Goal: Information Seeking & Learning: Learn about a topic

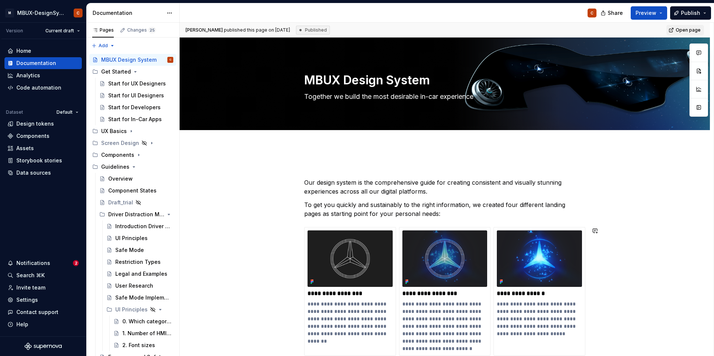
click at [228, 224] on div "**********" at bounding box center [447, 190] width 534 height 334
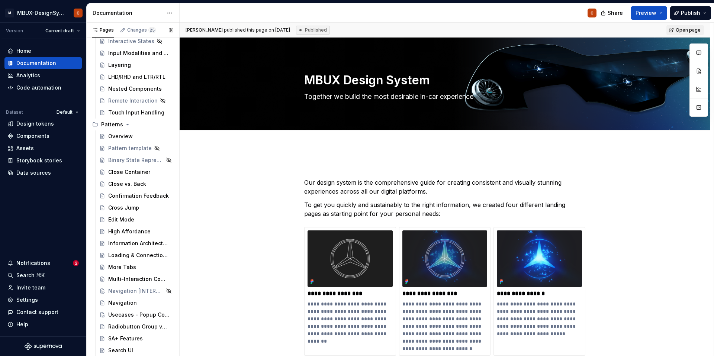
scroll to position [283, 0]
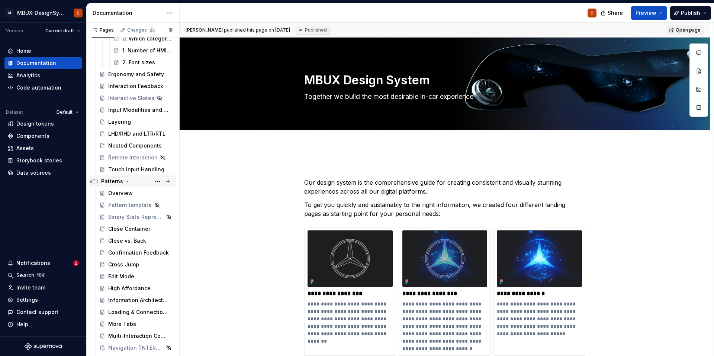
click at [125, 181] on icon "Page tree" at bounding box center [128, 181] width 6 height 6
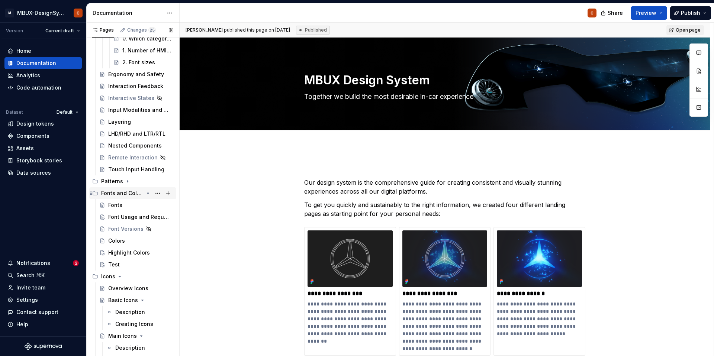
click at [147, 194] on icon "Page tree" at bounding box center [148, 193] width 6 height 6
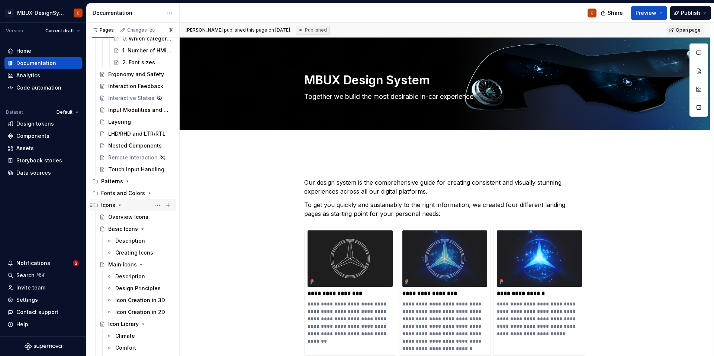
click at [120, 206] on icon "Page tree" at bounding box center [120, 205] width 6 height 6
click at [141, 217] on icon "Page tree" at bounding box center [143, 217] width 6 height 6
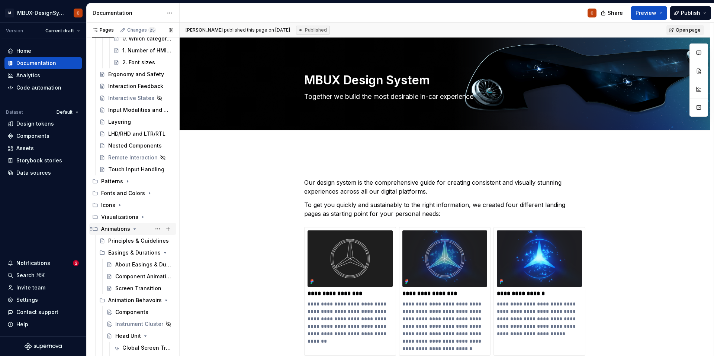
click at [135, 226] on icon "Page tree" at bounding box center [135, 229] width 6 height 6
click at [139, 242] on icon "Page tree" at bounding box center [139, 241] width 6 height 6
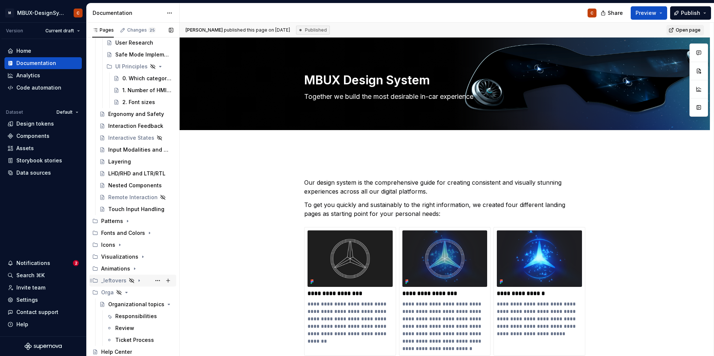
scroll to position [243, 0]
click at [126, 291] on icon "Page tree" at bounding box center [126, 293] width 6 height 6
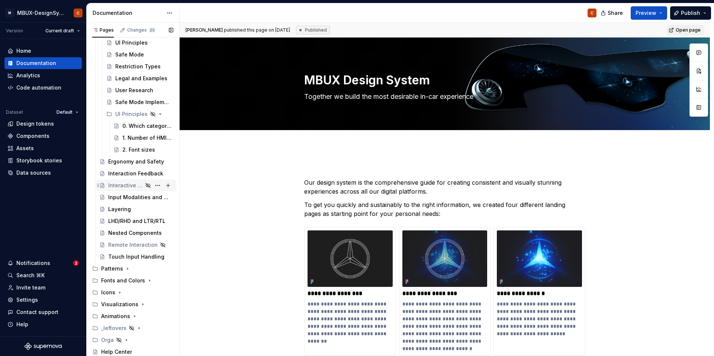
scroll to position [80, 0]
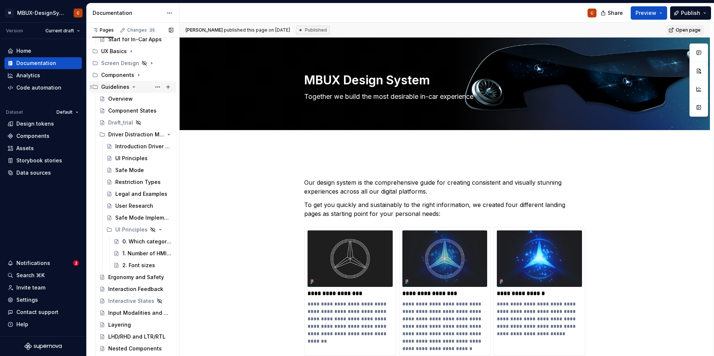
click at [131, 86] on icon "Page tree" at bounding box center [134, 87] width 6 height 6
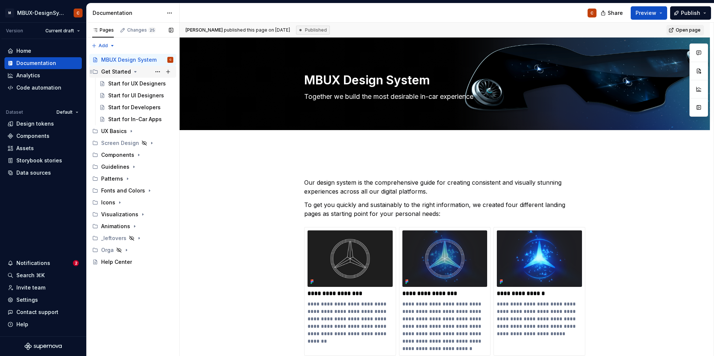
click at [134, 73] on icon "Page tree" at bounding box center [135, 72] width 6 height 6
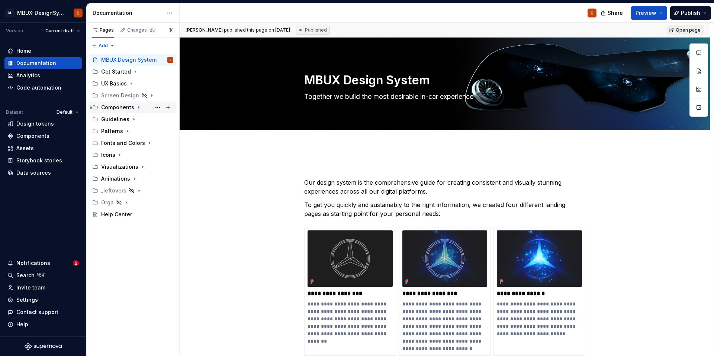
click at [136, 109] on icon "Page tree" at bounding box center [139, 107] width 6 height 6
click at [138, 106] on icon "Page tree" at bounding box center [139, 107] width 6 height 6
click at [139, 107] on icon "Page tree" at bounding box center [139, 107] width 6 height 6
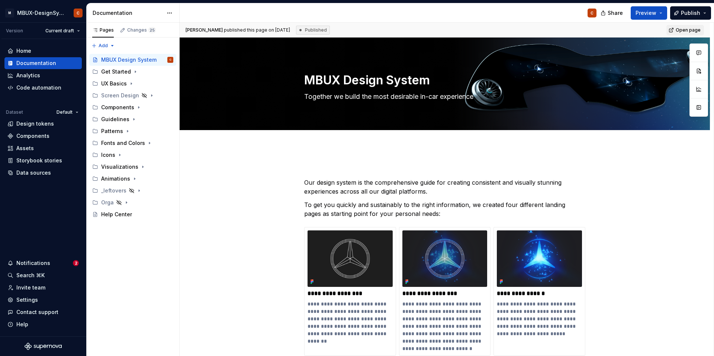
click at [108, 111] on div "Components" at bounding box center [117, 107] width 33 height 7
click at [137, 108] on icon "Page tree" at bounding box center [139, 107] width 6 height 6
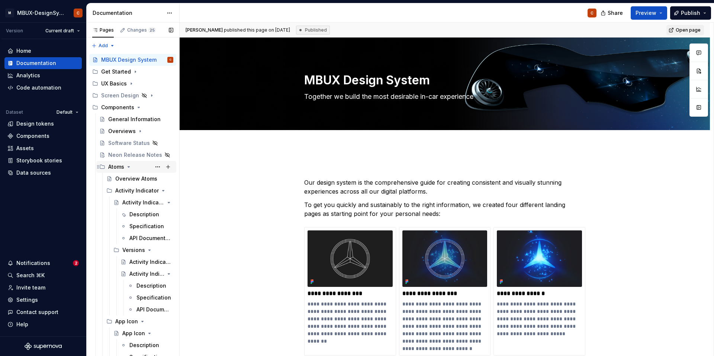
click at [131, 167] on icon "Page tree" at bounding box center [129, 167] width 6 height 6
click at [138, 177] on icon "Page tree" at bounding box center [140, 179] width 6 height 6
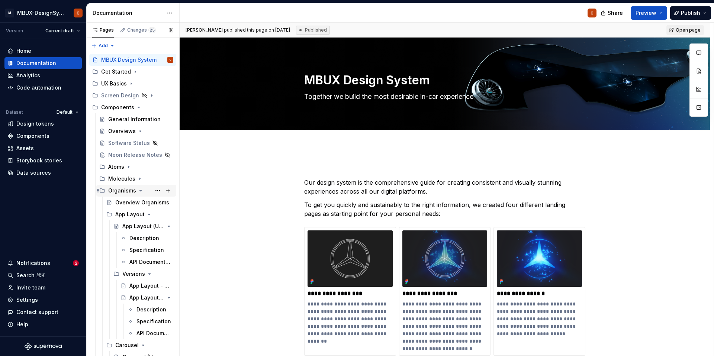
click at [140, 191] on icon "Page tree" at bounding box center [141, 190] width 2 height 1
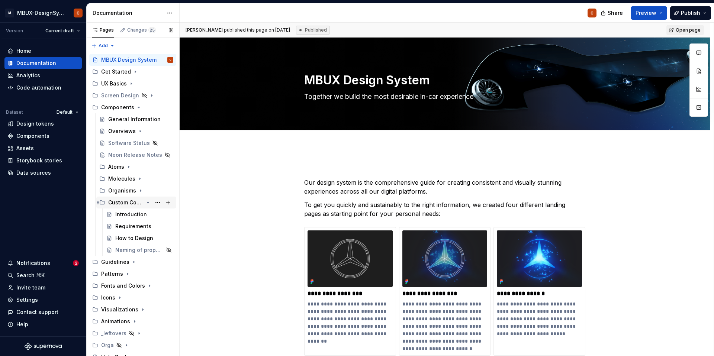
click at [147, 203] on icon "Page tree" at bounding box center [148, 203] width 6 height 6
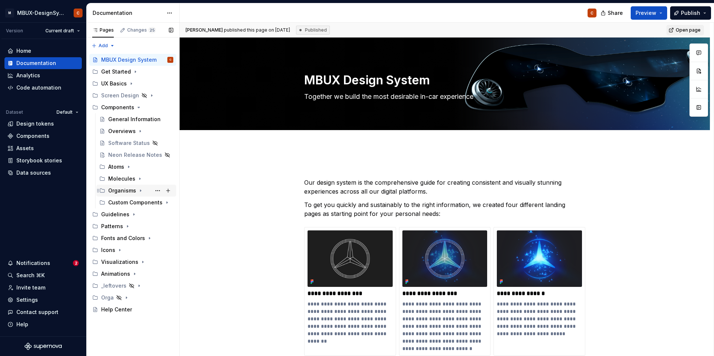
click at [141, 190] on icon "Page tree" at bounding box center [141, 191] width 6 height 6
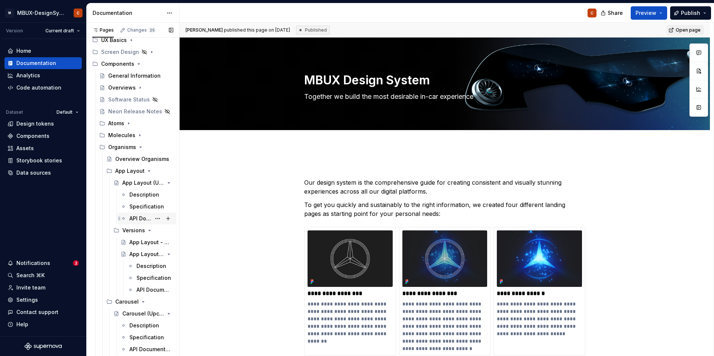
scroll to position [44, 0]
click at [148, 168] on icon "Page tree" at bounding box center [148, 170] width 6 height 6
click at [144, 180] on icon "Page tree" at bounding box center [143, 182] width 6 height 6
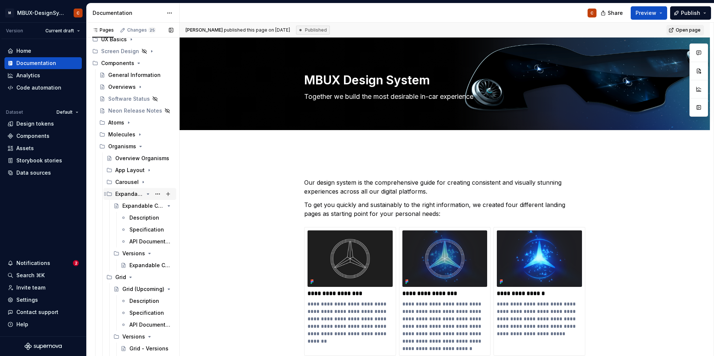
click at [147, 194] on icon "Page tree" at bounding box center [148, 194] width 2 height 1
click at [133, 206] on icon "Page tree" at bounding box center [131, 206] width 6 height 6
click at [138, 220] on icon "Page tree" at bounding box center [141, 218] width 6 height 6
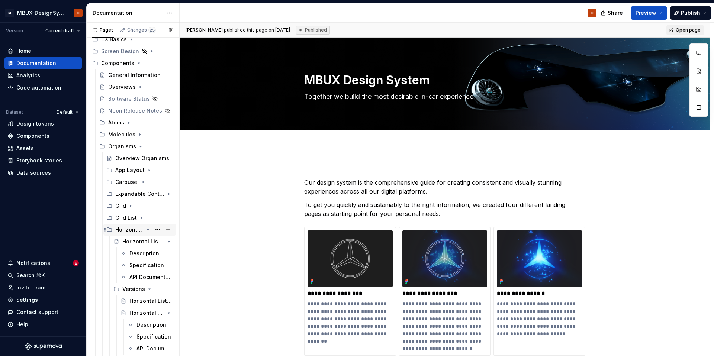
click at [150, 230] on icon "Page tree" at bounding box center [148, 230] width 6 height 6
click at [146, 242] on icon "Page tree" at bounding box center [144, 242] width 6 height 6
click at [148, 254] on icon "Page tree" at bounding box center [148, 253] width 2 height 1
click at [148, 266] on icon "Page tree" at bounding box center [148, 265] width 6 height 6
click at [149, 276] on icon "Page tree" at bounding box center [148, 277] width 6 height 6
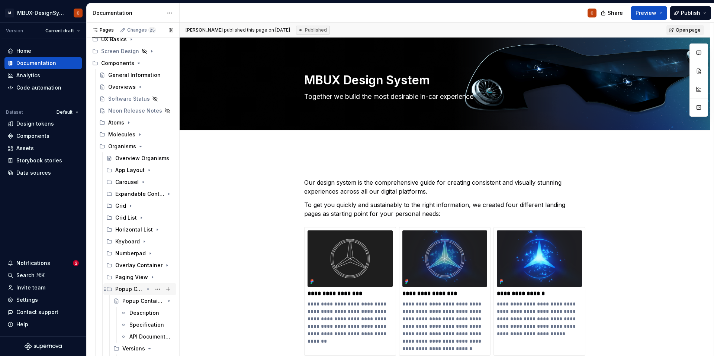
click at [149, 288] on icon "Page tree" at bounding box center [148, 289] width 6 height 6
click at [139, 315] on div "Toast" at bounding box center [144, 313] width 58 height 10
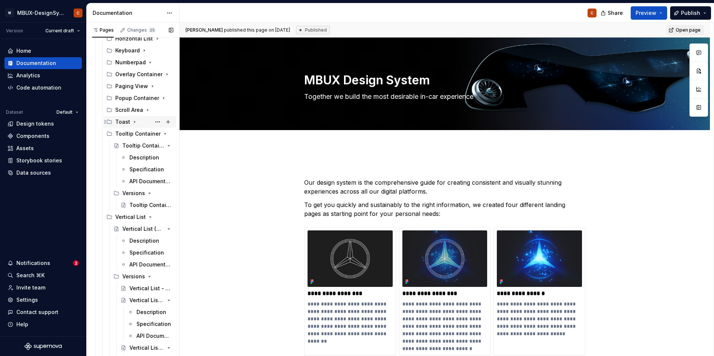
scroll to position [256, 0]
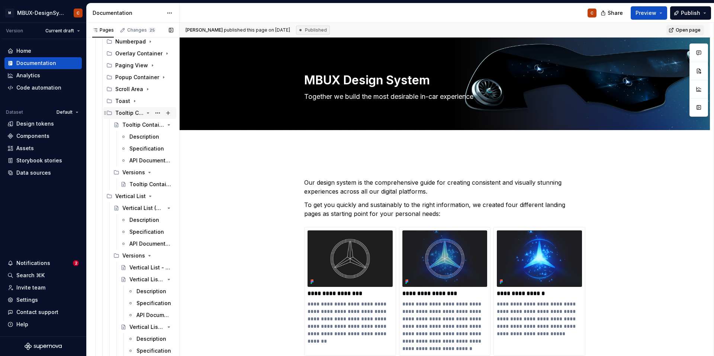
click at [150, 116] on icon "Page tree" at bounding box center [148, 113] width 6 height 6
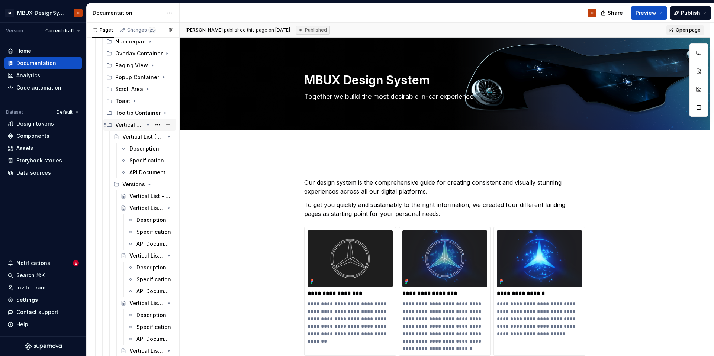
click at [149, 127] on icon "Page tree" at bounding box center [148, 125] width 6 height 6
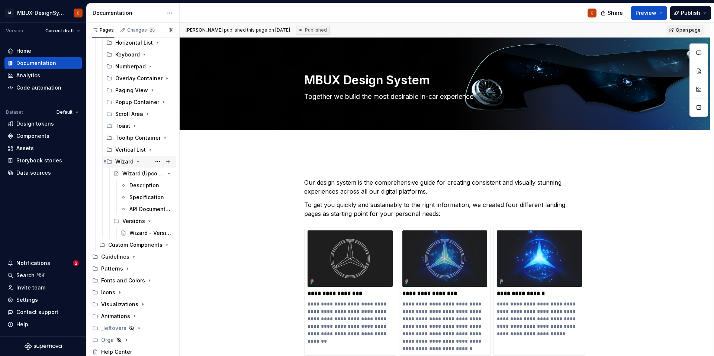
click at [139, 163] on icon "Page tree" at bounding box center [138, 162] width 6 height 6
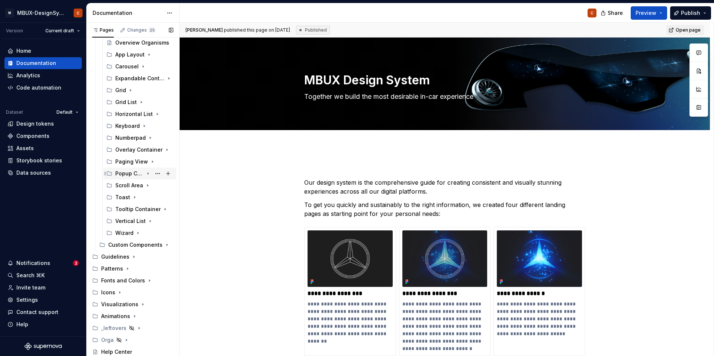
click at [146, 174] on icon "Page tree" at bounding box center [148, 174] width 6 height 6
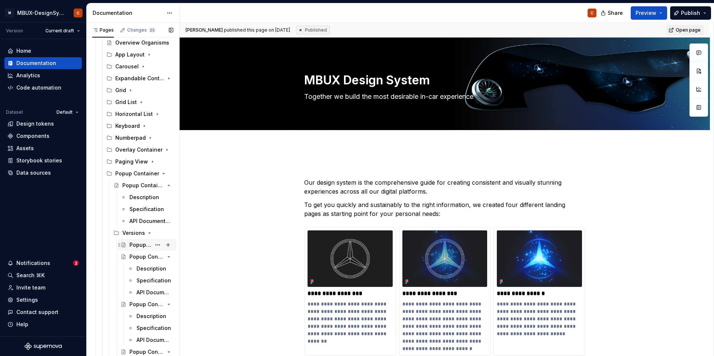
click at [132, 244] on div "Popup Container - Versions" at bounding box center [140, 244] width 22 height 7
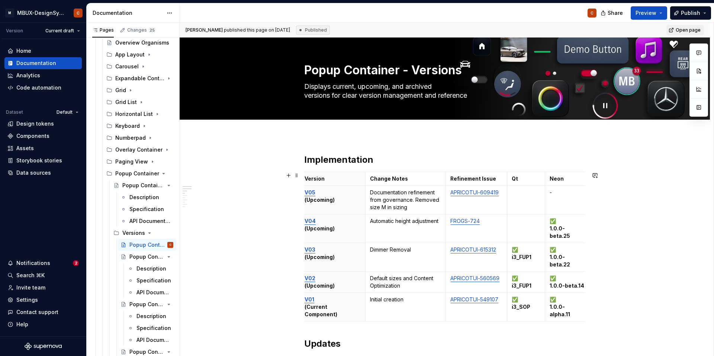
scroll to position [0, 5]
click at [147, 174] on icon "Page tree" at bounding box center [148, 173] width 2 height 1
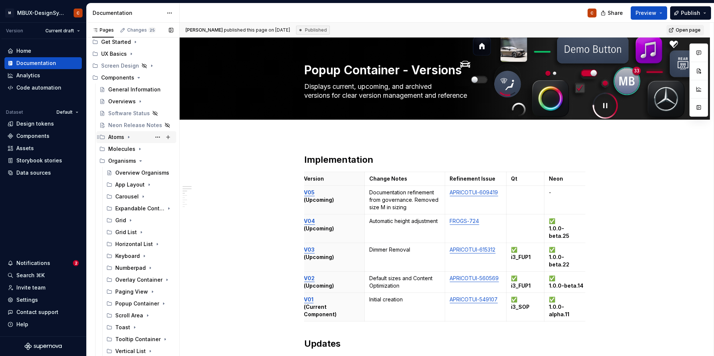
scroll to position [23, 0]
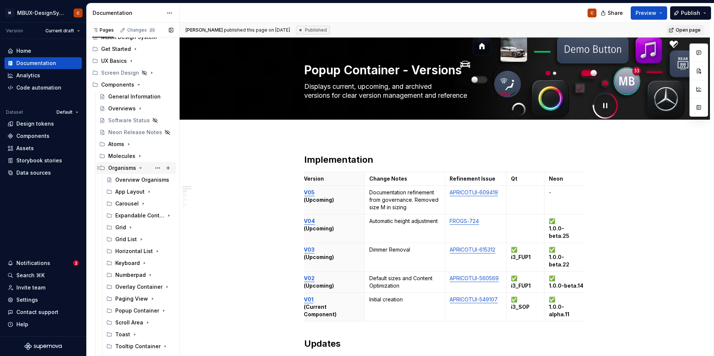
click at [139, 170] on icon "Page tree" at bounding box center [141, 168] width 6 height 6
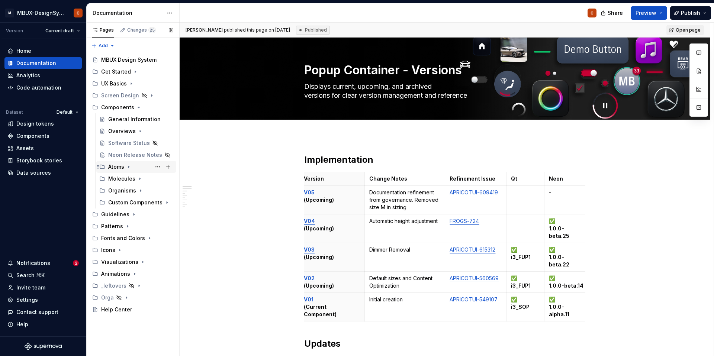
click at [129, 165] on icon "Page tree" at bounding box center [129, 167] width 6 height 6
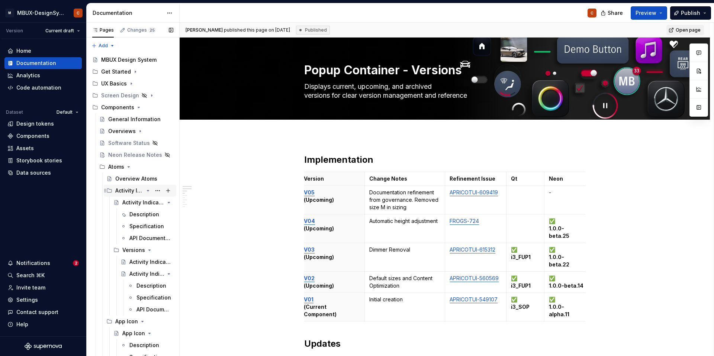
click at [148, 192] on icon "Page tree" at bounding box center [148, 191] width 6 height 6
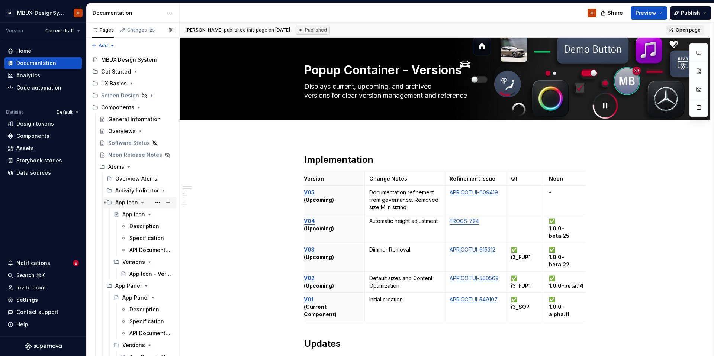
click at [144, 204] on icon "Page tree" at bounding box center [142, 203] width 6 height 6
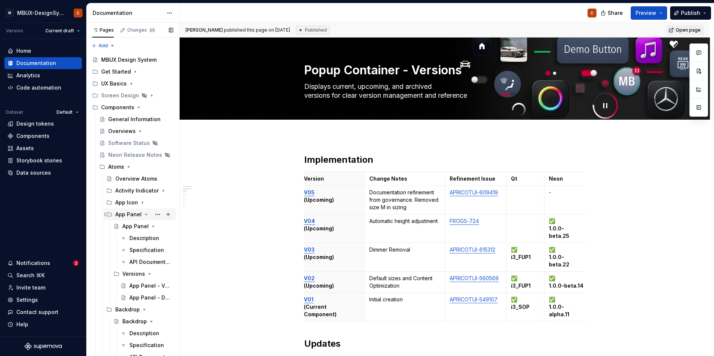
click at [144, 214] on icon "Page tree" at bounding box center [146, 215] width 6 height 6
click at [144, 226] on icon "Page tree" at bounding box center [144, 226] width 6 height 6
click at [144, 237] on div "Background" at bounding box center [144, 238] width 58 height 10
click at [144, 247] on div "Badge" at bounding box center [144, 250] width 58 height 10
click at [145, 262] on icon "Page tree" at bounding box center [145, 262] width 6 height 6
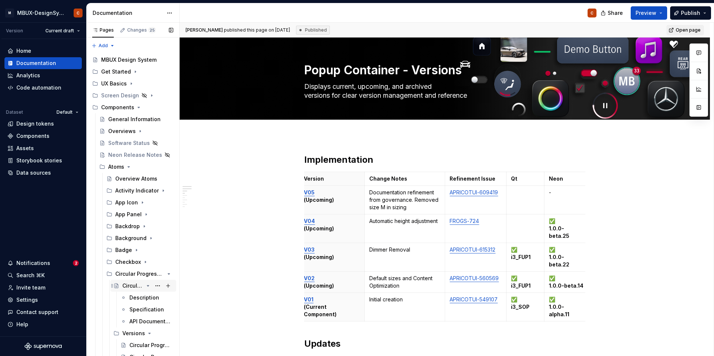
click at [145, 281] on div "Circular Progressbar (Draft)" at bounding box center [147, 286] width 51 height 10
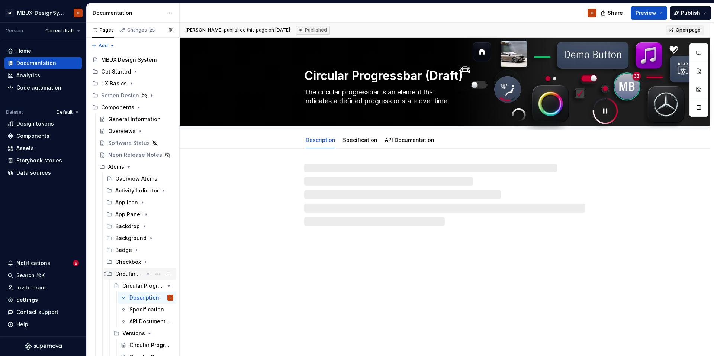
click at [145, 273] on icon "Page tree" at bounding box center [148, 274] width 6 height 6
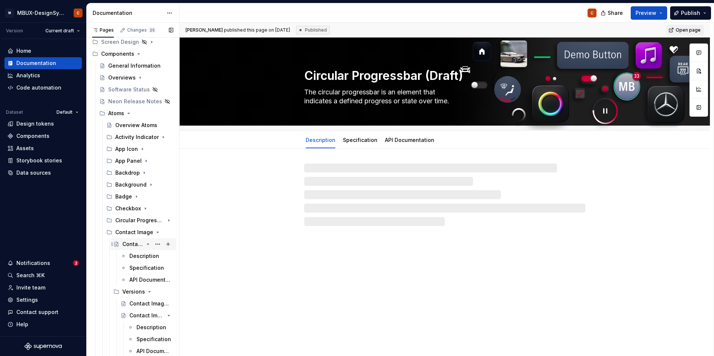
scroll to position [64, 0]
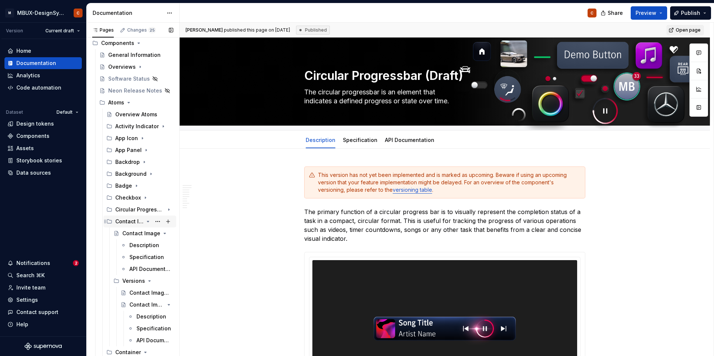
click at [149, 219] on icon "Page tree" at bounding box center [148, 222] width 6 height 6
click at [148, 234] on div "Container" at bounding box center [144, 233] width 58 height 10
click at [144, 245] on div "Cursor" at bounding box center [144, 245] width 58 height 10
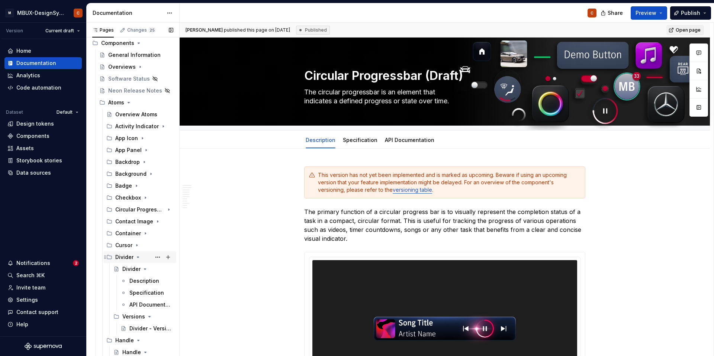
click at [144, 260] on div "Divider" at bounding box center [144, 257] width 58 height 10
click at [144, 267] on div "Handle" at bounding box center [144, 269] width 58 height 10
click at [145, 283] on div "Icon" at bounding box center [144, 281] width 58 height 10
click at [144, 293] on div "Image" at bounding box center [144, 293] width 58 height 10
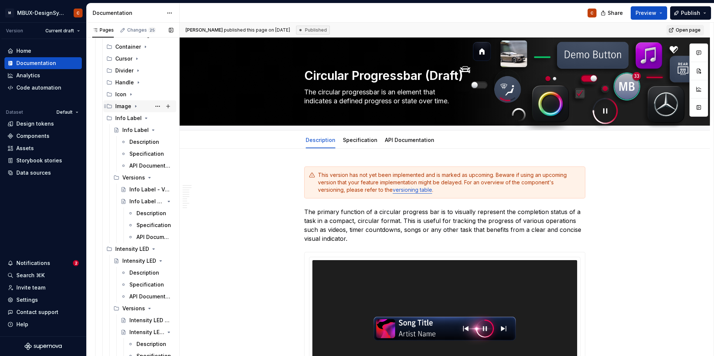
scroll to position [272, 0]
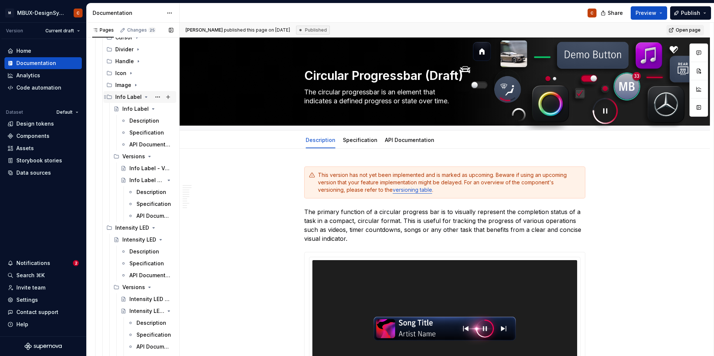
click at [146, 96] on icon "Page tree" at bounding box center [146, 97] width 6 height 6
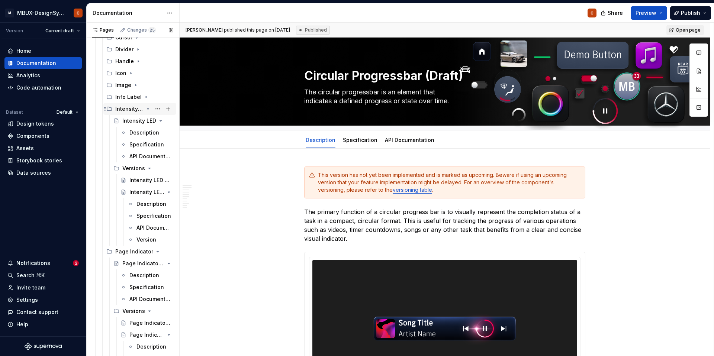
click at [146, 106] on icon "Page tree" at bounding box center [148, 109] width 6 height 6
click at [145, 115] on div "Page Indicator" at bounding box center [139, 121] width 73 height 12
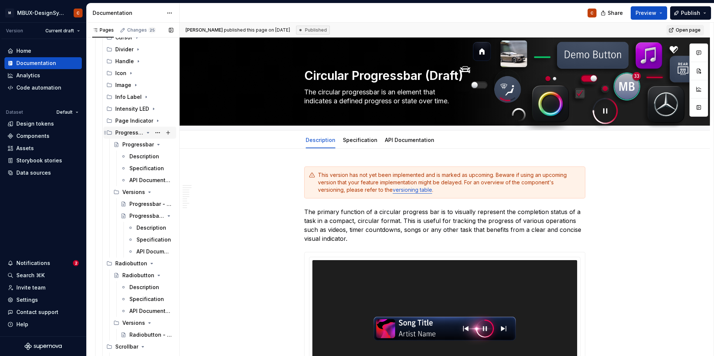
click at [148, 135] on icon "Page tree" at bounding box center [148, 133] width 6 height 6
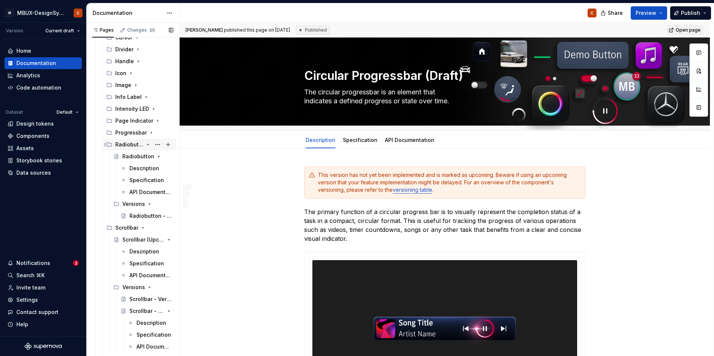
click at [148, 146] on icon "Page tree" at bounding box center [148, 145] width 6 height 6
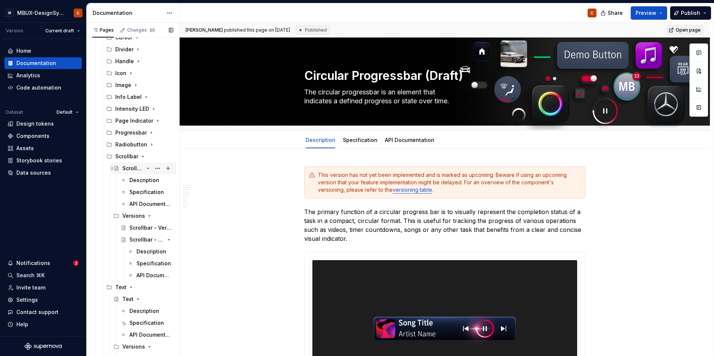
click at [146, 165] on div "Scrollbar (Upcoming)" at bounding box center [147, 168] width 51 height 10
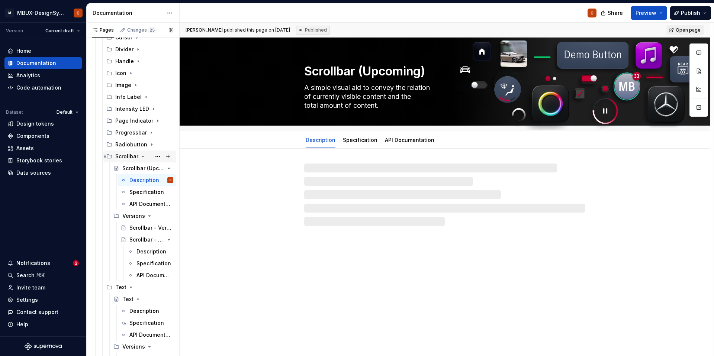
click at [145, 152] on div "Scrollbar" at bounding box center [144, 156] width 58 height 10
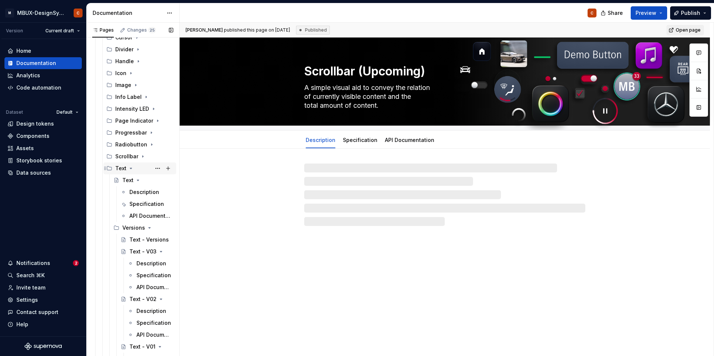
click at [143, 167] on div "Text" at bounding box center [144, 168] width 58 height 10
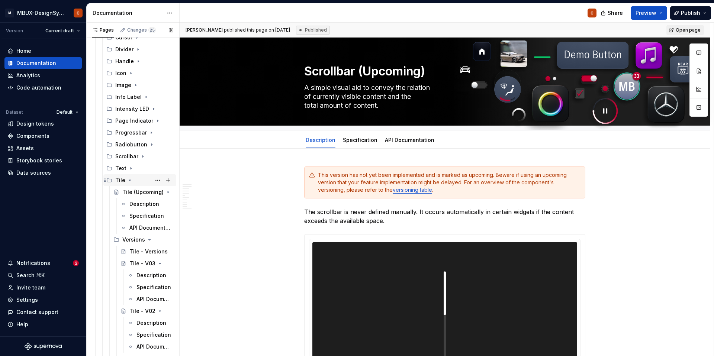
click at [139, 180] on div "Tile" at bounding box center [144, 180] width 58 height 10
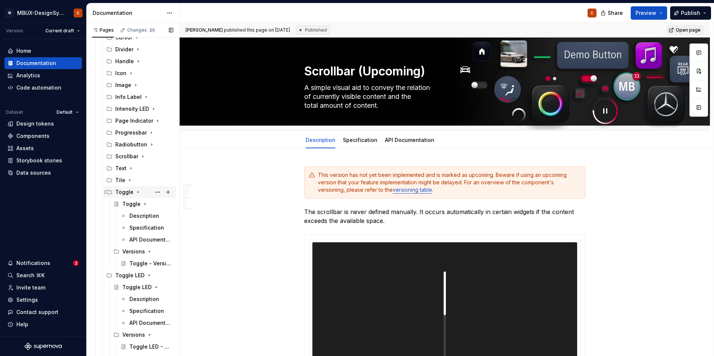
click at [139, 190] on icon "Page tree" at bounding box center [138, 192] width 6 height 6
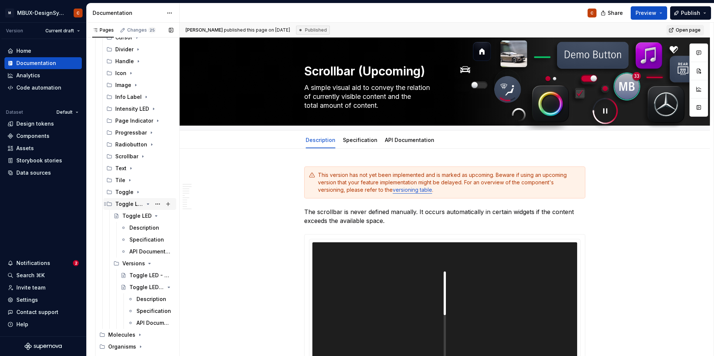
click at [139, 204] on div "Toggle LED" at bounding box center [129, 203] width 28 height 7
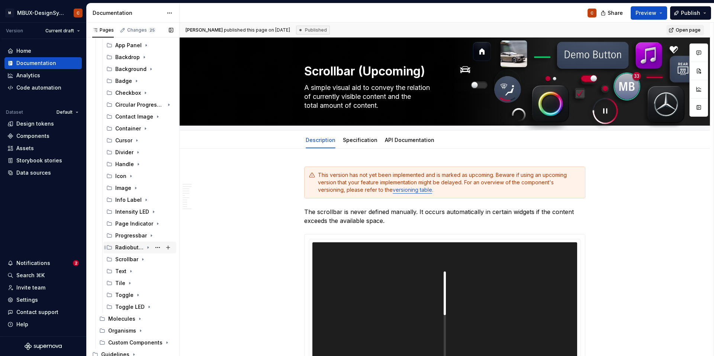
scroll to position [167, 0]
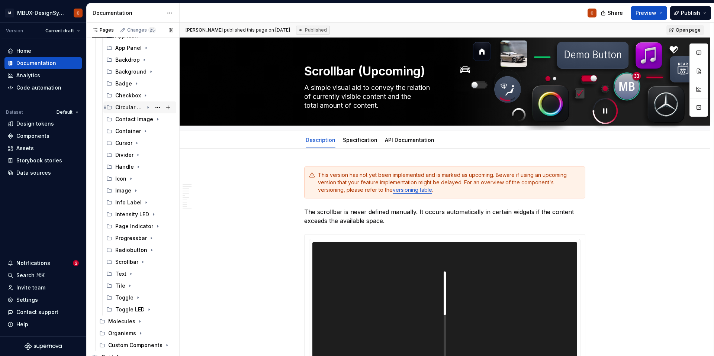
click at [150, 106] on icon "Page tree" at bounding box center [148, 107] width 6 height 6
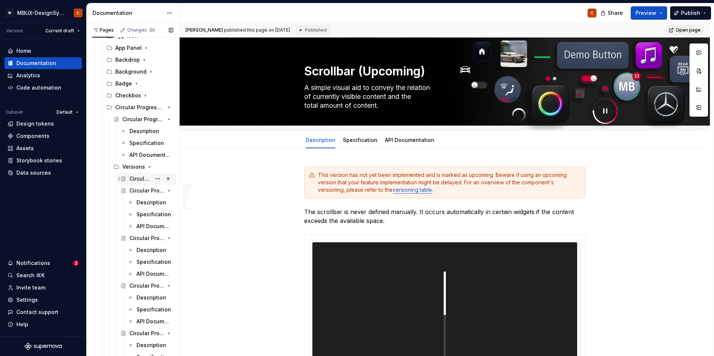
click at [135, 176] on div "Circular Progressbar - Versions" at bounding box center [140, 178] width 22 height 7
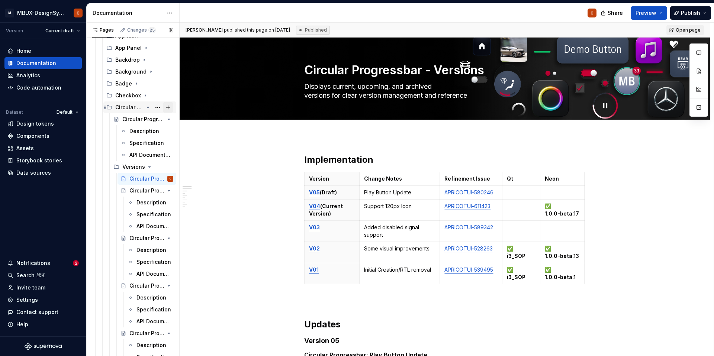
click at [164, 105] on button "Page tree" at bounding box center [168, 107] width 10 height 10
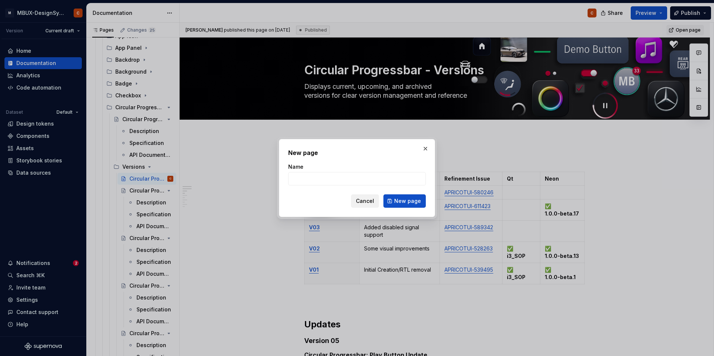
click at [369, 204] on span "Cancel" at bounding box center [365, 200] width 18 height 7
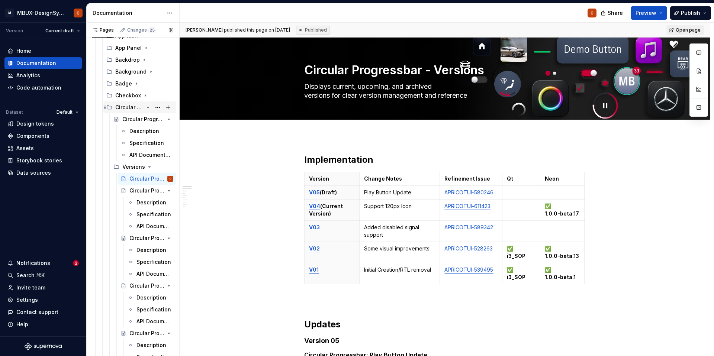
click at [148, 108] on icon "Page tree" at bounding box center [148, 107] width 2 height 1
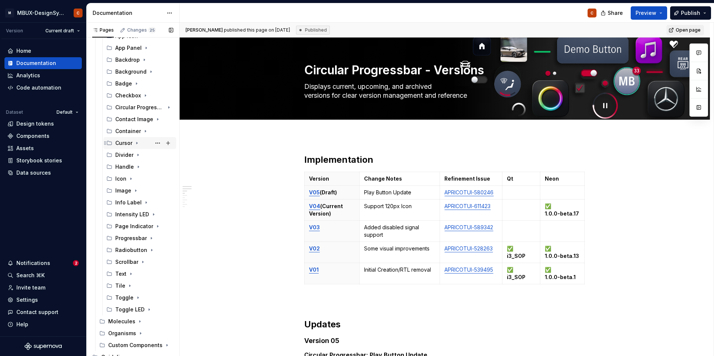
click at [136, 147] on div "Cursor" at bounding box center [144, 143] width 58 height 10
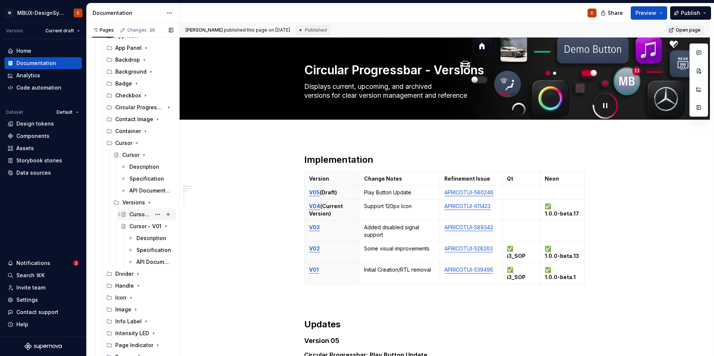
click at [137, 212] on div "Cursor - Versions" at bounding box center [140, 214] width 22 height 7
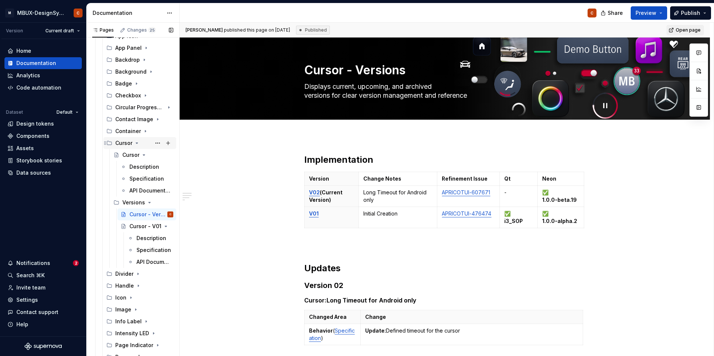
click at [133, 141] on div "Cursor" at bounding box center [144, 143] width 58 height 10
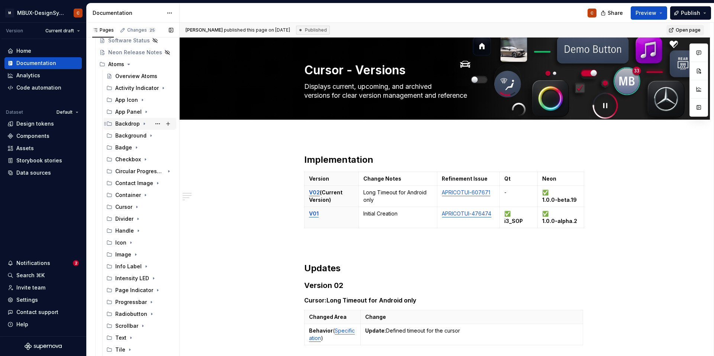
scroll to position [63, 0]
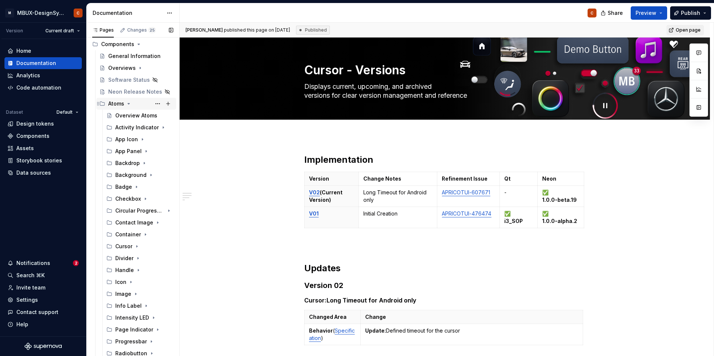
click at [129, 101] on icon "Page tree" at bounding box center [129, 104] width 6 height 6
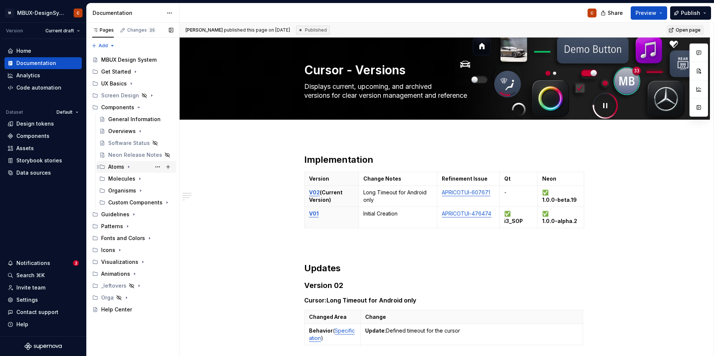
scroll to position [0, 0]
click at [139, 179] on icon "Page tree" at bounding box center [139, 179] width 1 height 2
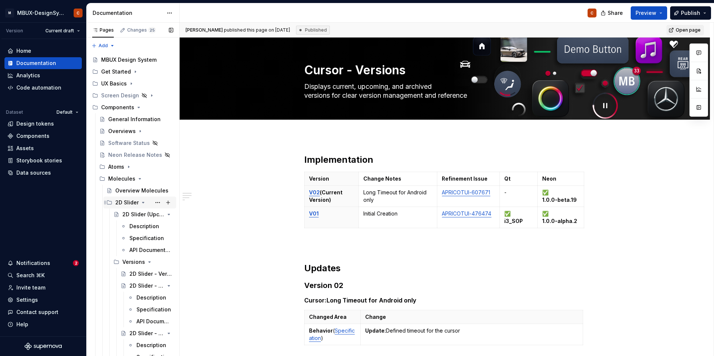
click at [135, 201] on div "2D Slider" at bounding box center [126, 202] width 23 height 7
click at [148, 217] on icon "Page tree" at bounding box center [148, 215] width 6 height 6
click at [148, 229] on icon "Page tree" at bounding box center [148, 226] width 6 height 6
click at [148, 240] on icon "Page tree" at bounding box center [148, 238] width 6 height 6
click at [148, 252] on div "Basic Tile" at bounding box center [144, 250] width 58 height 10
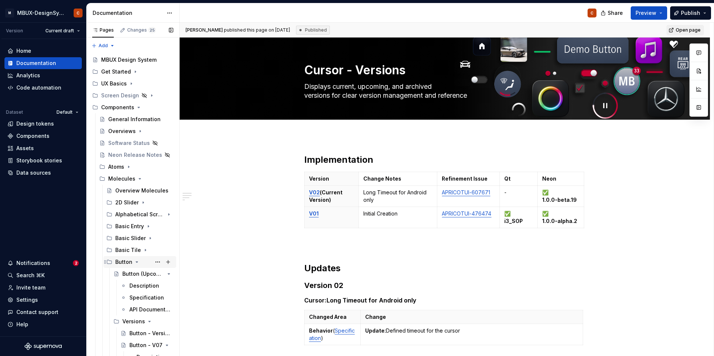
click at [149, 262] on div "Button" at bounding box center [144, 262] width 58 height 10
click at [148, 273] on icon "Page tree" at bounding box center [148, 274] width 6 height 6
click at [148, 285] on icon "Page tree" at bounding box center [148, 286] width 6 height 6
click at [147, 296] on icon "Page tree" at bounding box center [148, 298] width 6 height 6
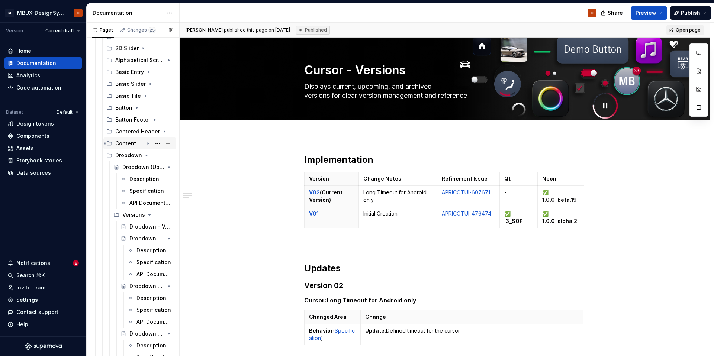
scroll to position [160, 0]
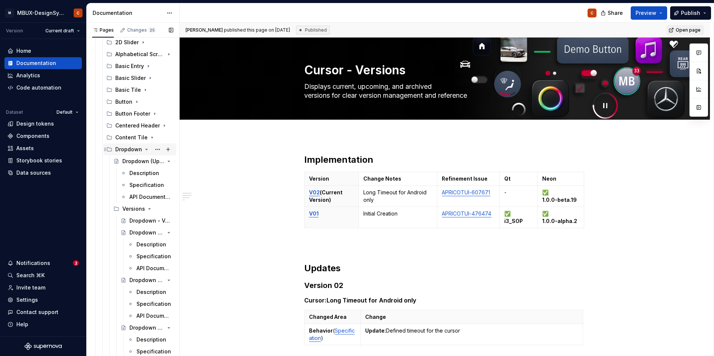
click at [146, 149] on icon "Page tree" at bounding box center [147, 149] width 2 height 1
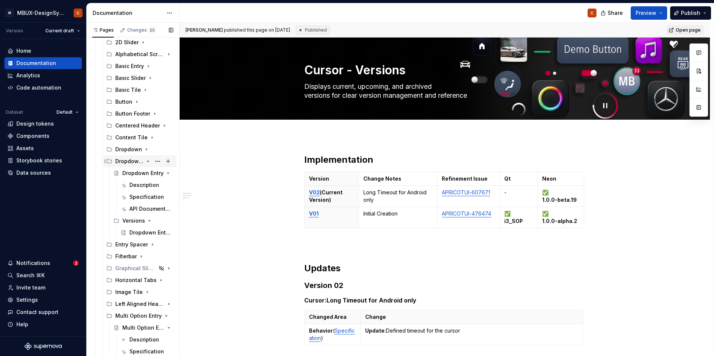
click at [146, 157] on div "Dropdown Entry" at bounding box center [144, 161] width 58 height 10
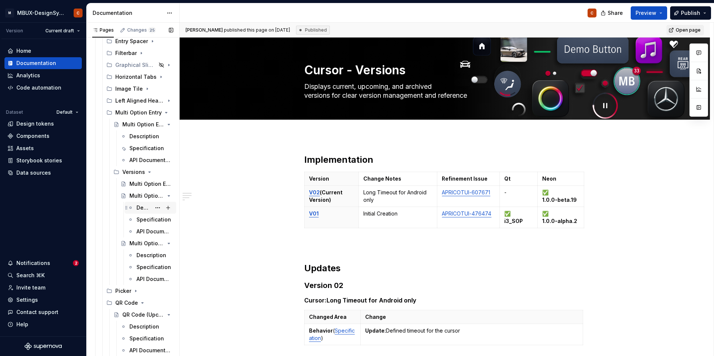
scroll to position [298, 0]
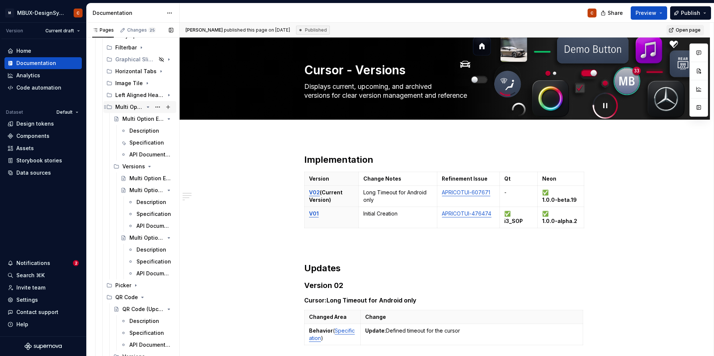
click at [147, 108] on icon "Page tree" at bounding box center [148, 107] width 6 height 6
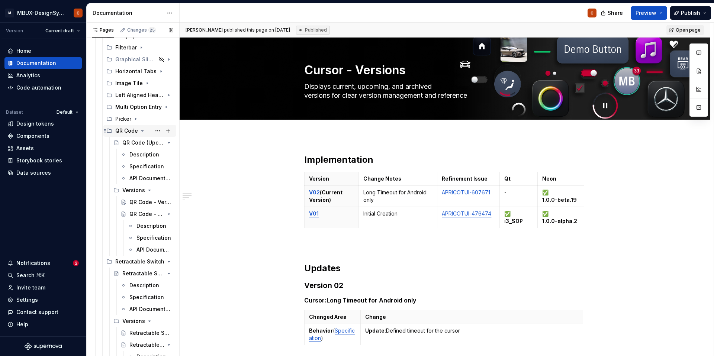
click at [146, 130] on div "QR Code" at bounding box center [144, 131] width 58 height 10
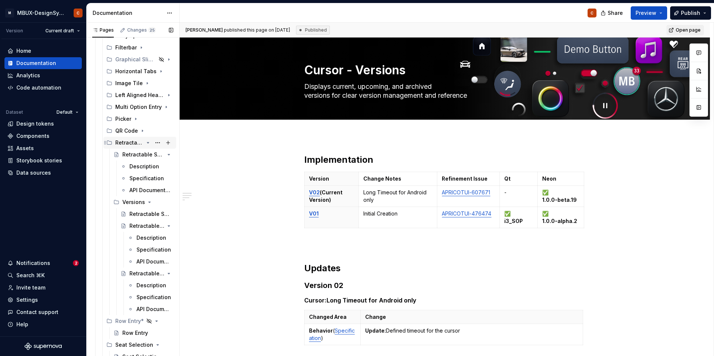
click at [143, 142] on div "Retractable Switch" at bounding box center [129, 142] width 28 height 7
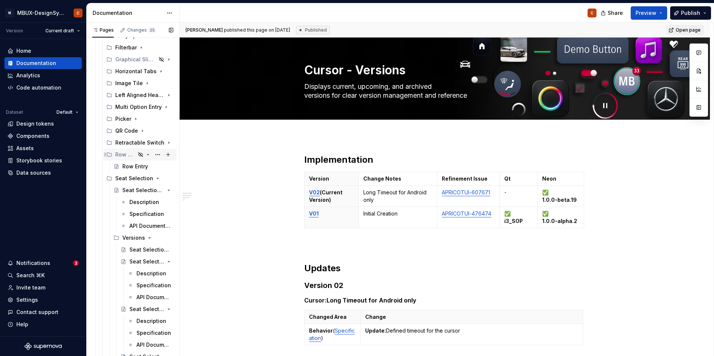
click at [145, 154] on icon "Page tree" at bounding box center [148, 155] width 6 height 6
click at [145, 168] on icon "Page tree" at bounding box center [148, 167] width 6 height 6
click at [141, 179] on icon "Page tree" at bounding box center [141, 178] width 6 height 6
click at [146, 193] on icon "Page tree" at bounding box center [148, 190] width 6 height 6
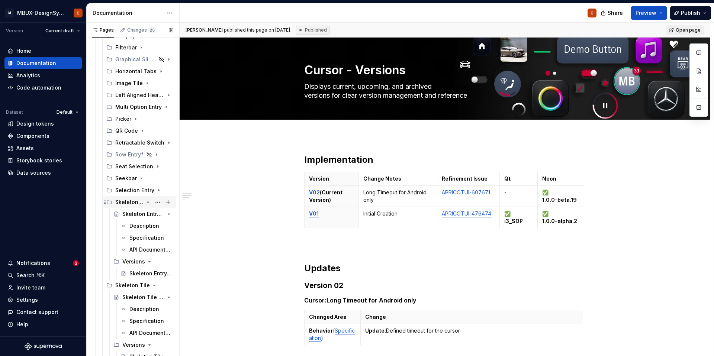
click at [142, 203] on div "Skeleton Entry" at bounding box center [129, 202] width 28 height 7
click at [141, 217] on div "Skeleton Tile" at bounding box center [129, 213] width 28 height 7
click at [138, 228] on div "Slide To Adjust" at bounding box center [129, 225] width 28 height 7
click at [138, 238] on div "Slide To Confirm" at bounding box center [129, 237] width 28 height 7
click at [141, 252] on div "Slider Entry" at bounding box center [129, 249] width 28 height 7
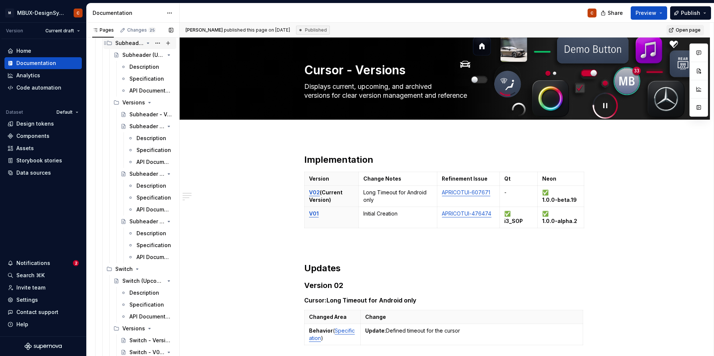
scroll to position [515, 0]
click at [149, 43] on icon "Page tree" at bounding box center [148, 45] width 6 height 6
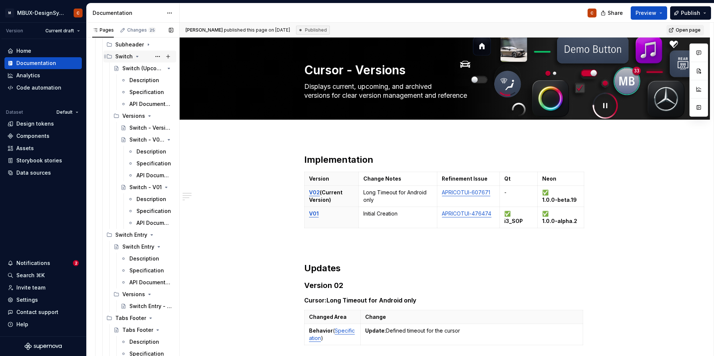
click at [145, 52] on div "Switch" at bounding box center [144, 56] width 58 height 10
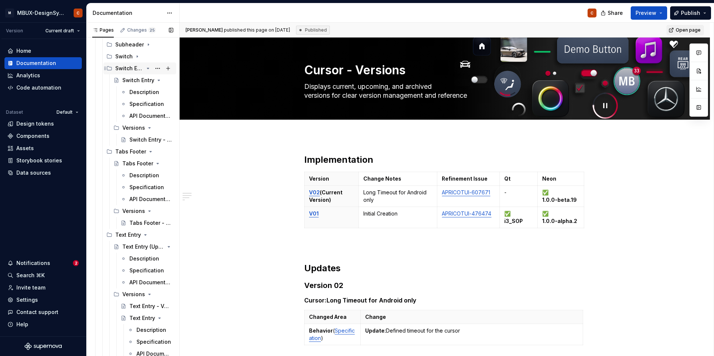
click at [145, 68] on icon "Page tree" at bounding box center [148, 68] width 6 height 6
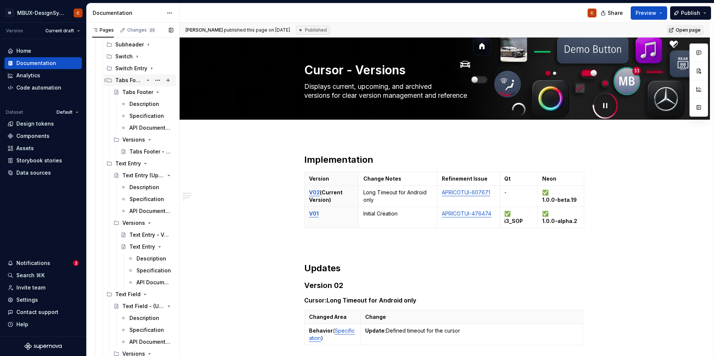
click at [143, 77] on div "Tabs Footer" at bounding box center [129, 80] width 28 height 7
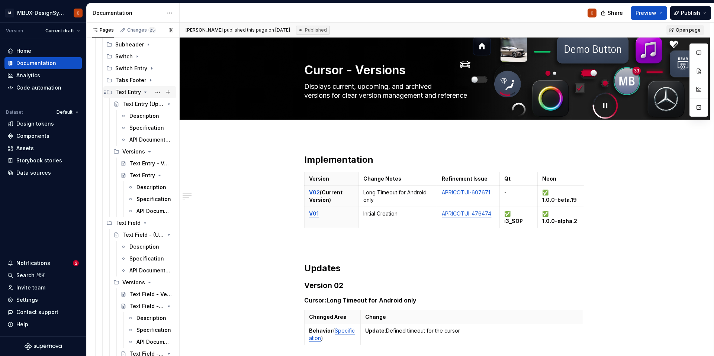
click at [148, 93] on icon "Page tree" at bounding box center [145, 92] width 6 height 6
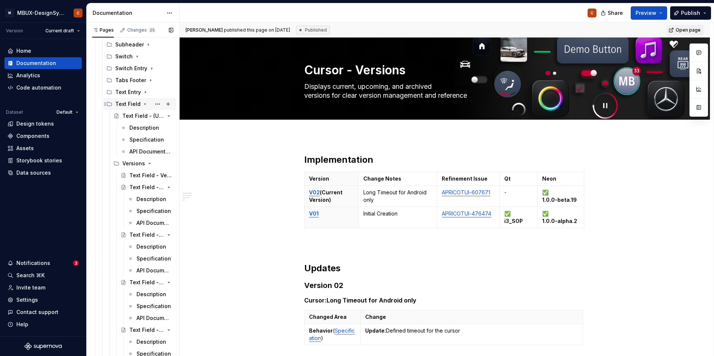
click at [144, 106] on icon "Page tree" at bounding box center [145, 104] width 6 height 6
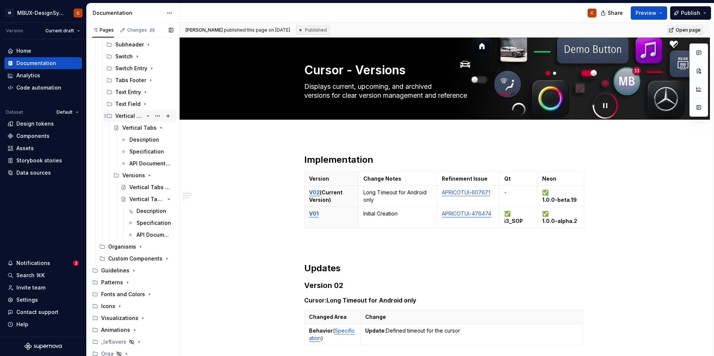
click at [145, 114] on icon "Page tree" at bounding box center [148, 116] width 6 height 6
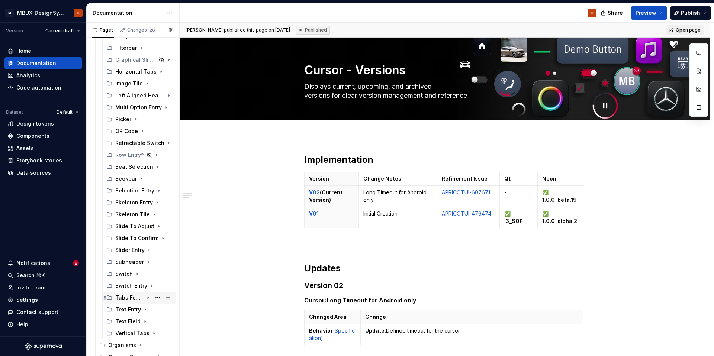
scroll to position [316, 0]
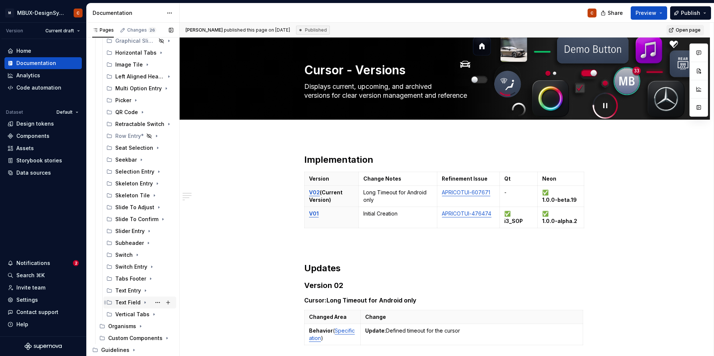
click at [142, 302] on icon "Page tree" at bounding box center [145, 303] width 6 height 6
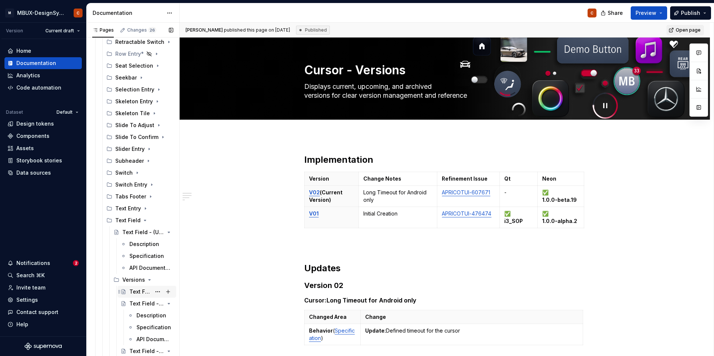
click at [140, 289] on div "Text Field - Versions" at bounding box center [140, 291] width 22 height 7
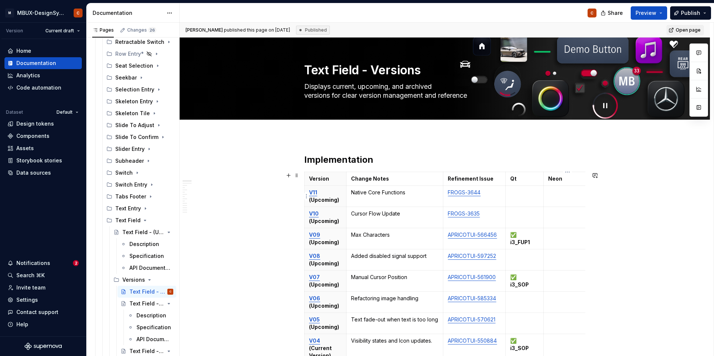
click at [550, 189] on p at bounding box center [565, 192] width 35 height 7
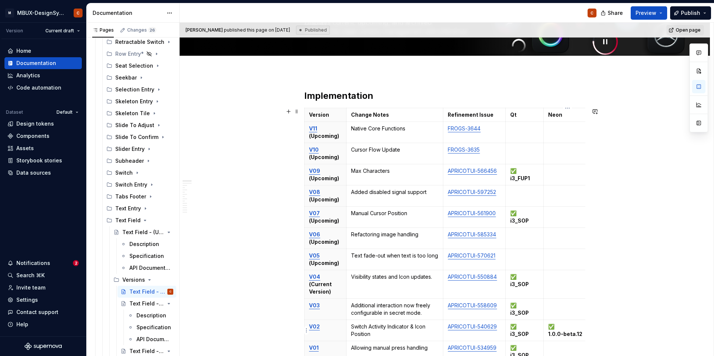
scroll to position [0, 1]
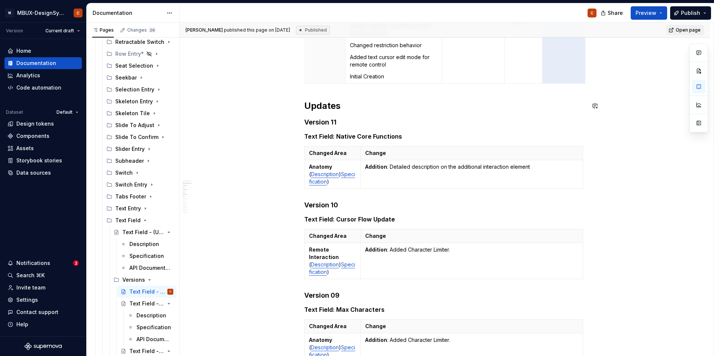
drag, startPoint x: 581, startPoint y: 333, endPoint x: 533, endPoint y: 84, distance: 253.7
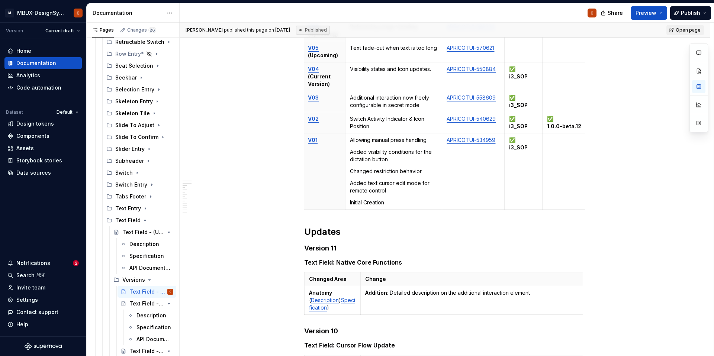
scroll to position [260, 0]
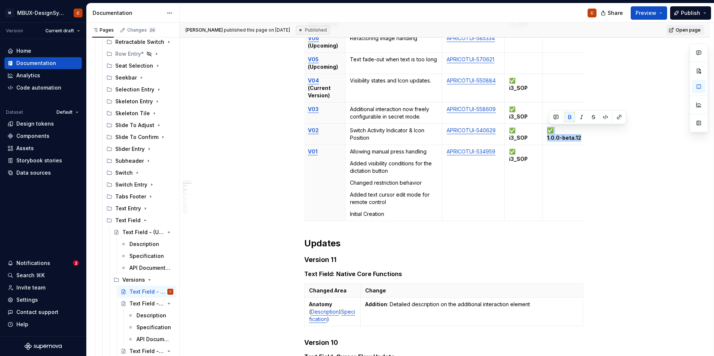
drag, startPoint x: 581, startPoint y: 137, endPoint x: 550, endPoint y: 130, distance: 32.0
click at [550, 130] on p "✅ 1.0.0-beta.12" at bounding box center [564, 134] width 35 height 15
copy p "✅ 1.0.0-beta.12"
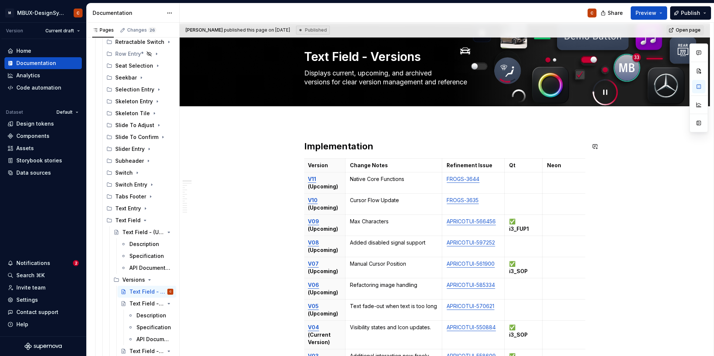
scroll to position [10, 0]
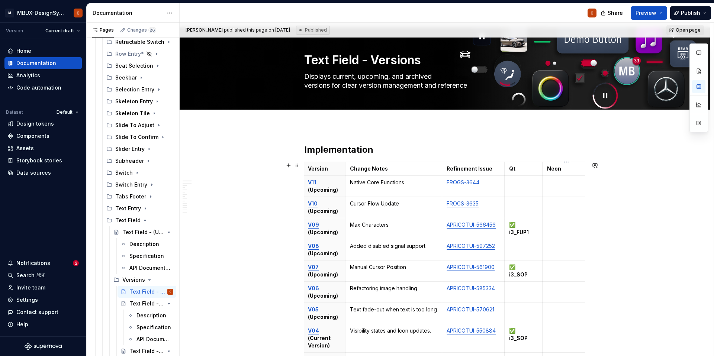
click at [565, 180] on p at bounding box center [564, 182] width 35 height 7
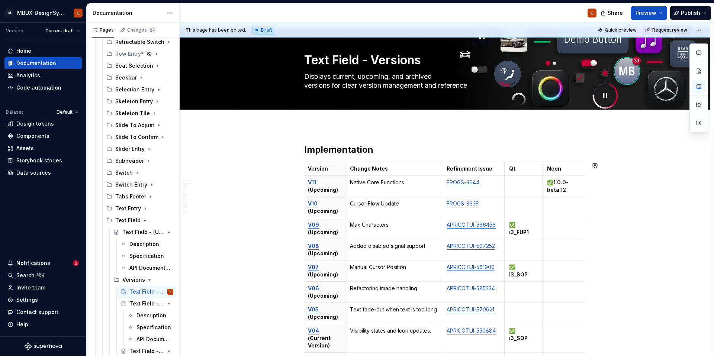
type textarea "*"
click at [555, 183] on strong "✅1.0.0-beta.12" at bounding box center [558, 186] width 22 height 14
click at [577, 192] on strong "1.0.0-beta.12" at bounding box center [564, 190] width 34 height 6
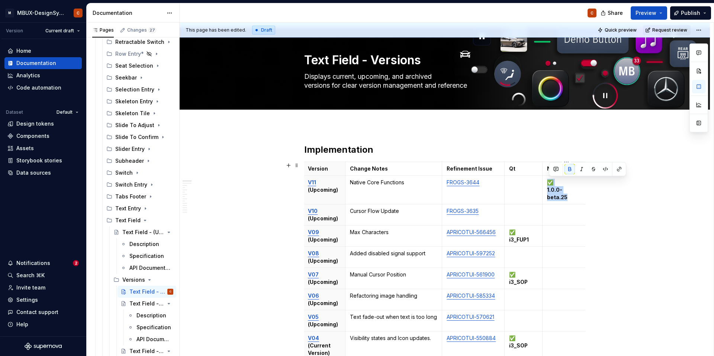
drag, startPoint x: 583, startPoint y: 190, endPoint x: 550, endPoint y: 180, distance: 34.5
click at [550, 180] on p "✅ 1.0.0-beta.25" at bounding box center [564, 190] width 35 height 22
copy p "✅ 1.0.0-beta.25"
click at [558, 207] on td at bounding box center [564, 214] width 44 height 21
click at [557, 208] on strong "✅1.0.0-beta.25" at bounding box center [558, 215] width 22 height 14
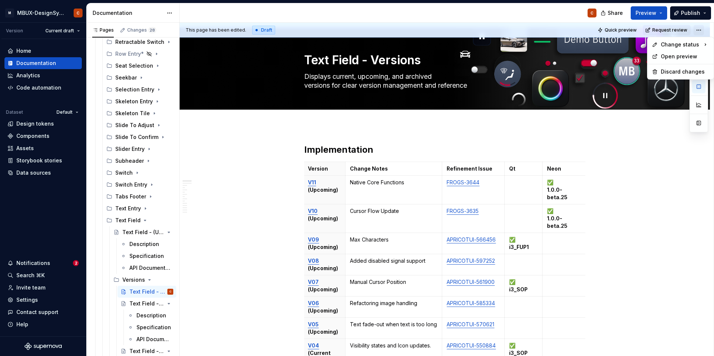
click at [700, 31] on html "M MBUX-DesignSystem C Version Current draft Home Documentation Analytics Code a…" at bounding box center [357, 178] width 714 height 356
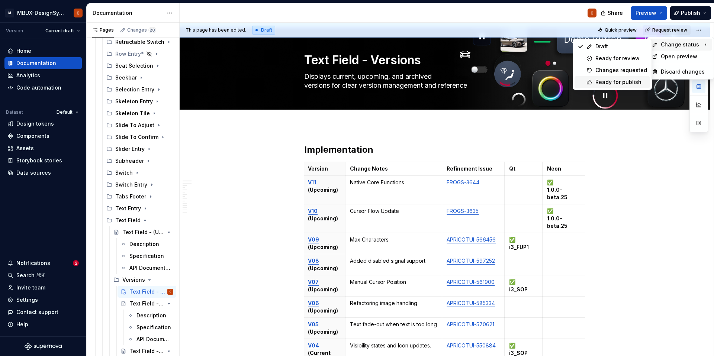
click at [621, 82] on div "Ready for publish" at bounding box center [621, 81] width 52 height 7
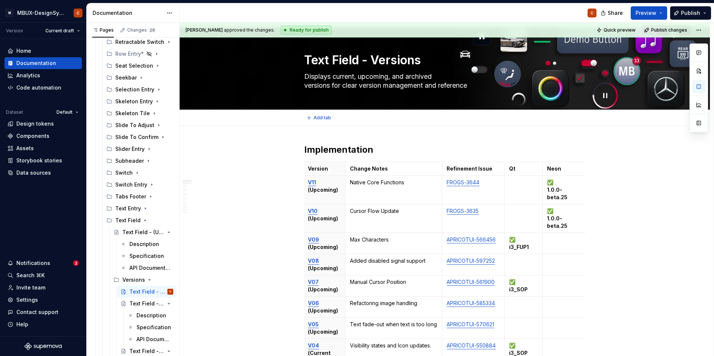
scroll to position [0, 0]
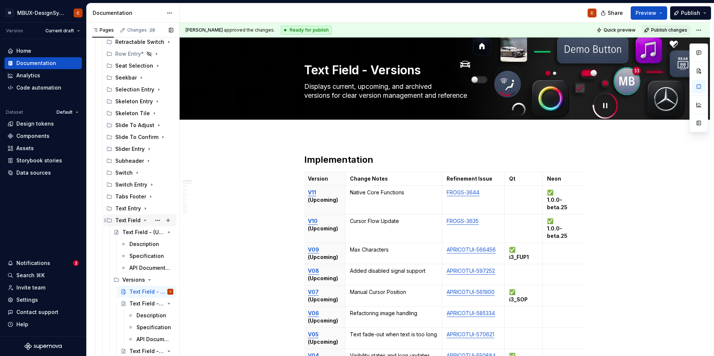
click at [144, 220] on icon "Page tree" at bounding box center [145, 220] width 2 height 1
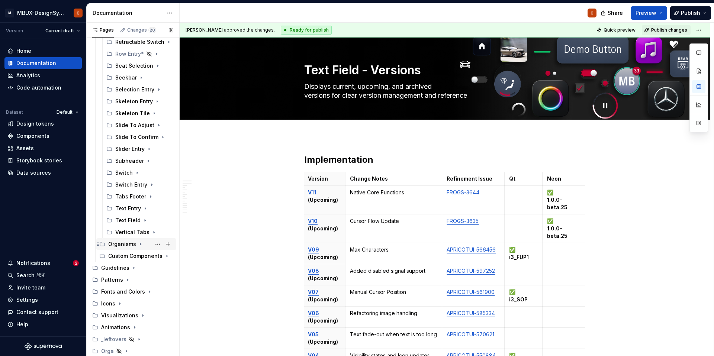
click at [138, 246] on icon "Page tree" at bounding box center [141, 244] width 6 height 6
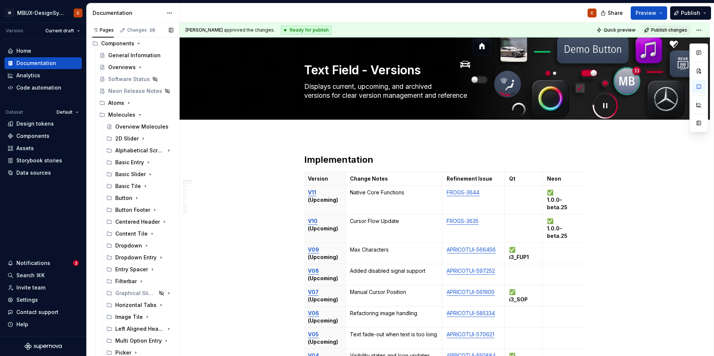
scroll to position [32, 0]
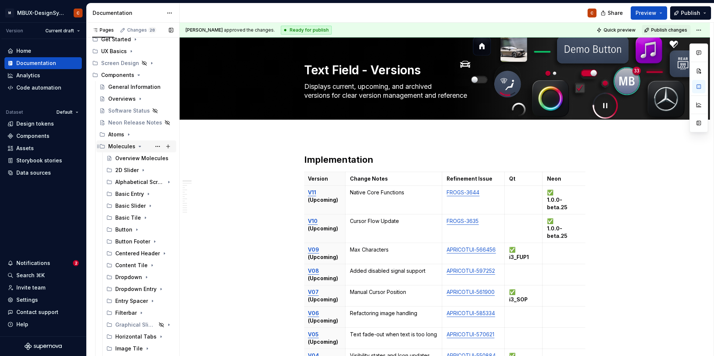
click at [135, 145] on div "Molecules" at bounding box center [140, 146] width 65 height 10
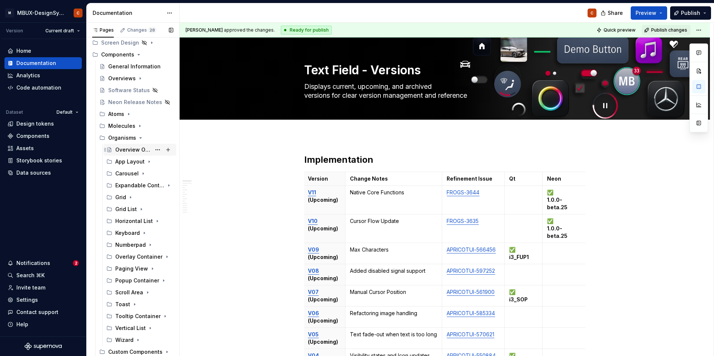
scroll to position [67, 0]
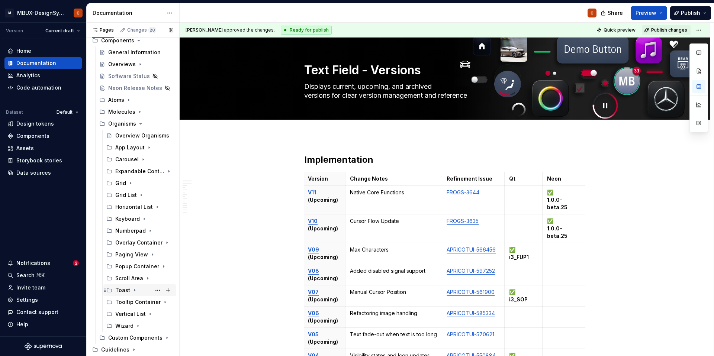
click at [135, 291] on icon "Page tree" at bounding box center [135, 290] width 6 height 6
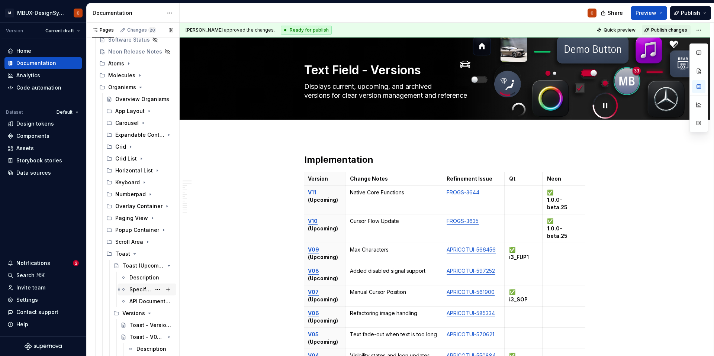
scroll to position [127, 0]
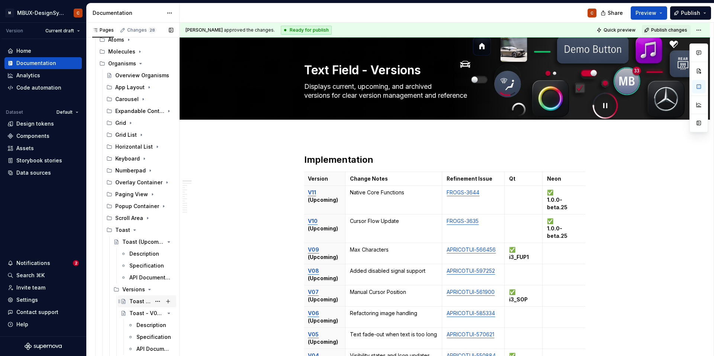
click at [141, 304] on div "Toast - Versions" at bounding box center [140, 301] width 22 height 7
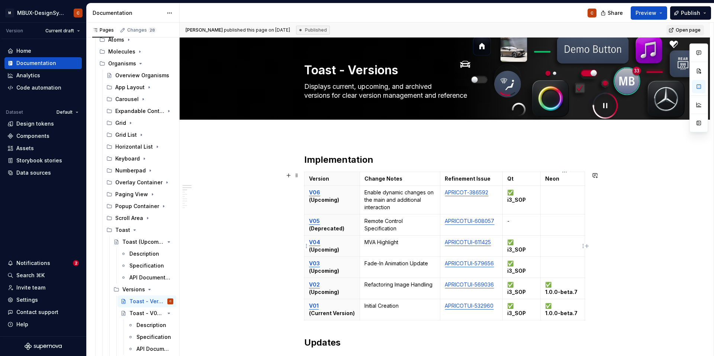
click at [556, 245] on p at bounding box center [562, 242] width 35 height 7
drag, startPoint x: 579, startPoint y: 290, endPoint x: 550, endPoint y: 286, distance: 29.3
click at [550, 286] on p "✅ 1.0.0-beta.7" at bounding box center [562, 288] width 35 height 15
click at [548, 196] on td at bounding box center [563, 200] width 44 height 29
click at [552, 249] on td at bounding box center [563, 246] width 44 height 21
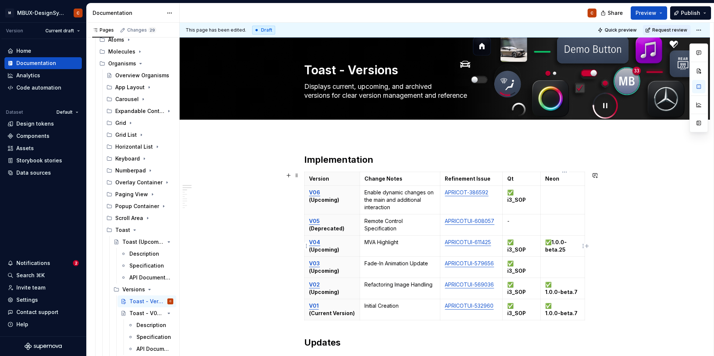
click at [552, 243] on strong "✅1.0.0-beta.25" at bounding box center [556, 246] width 22 height 14
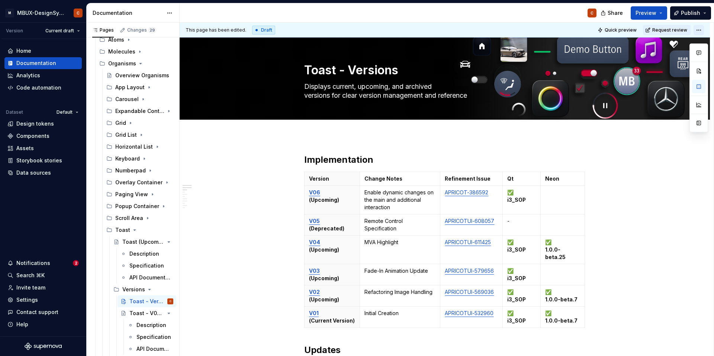
click at [701, 28] on html "M MBUX-DesignSystem C Version Current draft Home Documentation Analytics Code a…" at bounding box center [357, 178] width 714 height 356
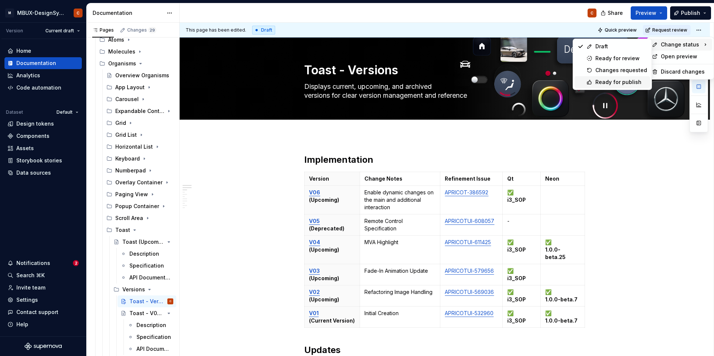
click at [617, 78] on div "Ready for publish" at bounding box center [611, 82] width 75 height 12
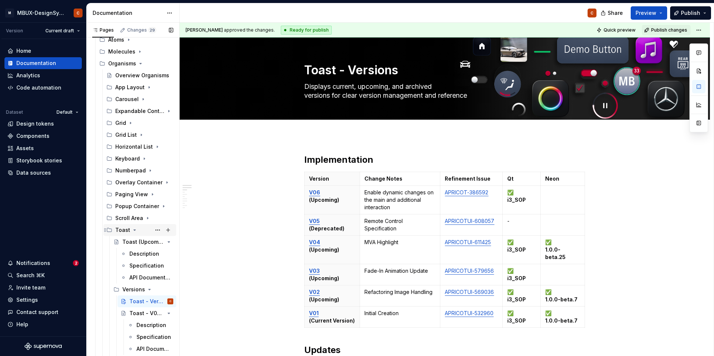
click at [135, 230] on icon "Page tree" at bounding box center [135, 230] width 6 height 6
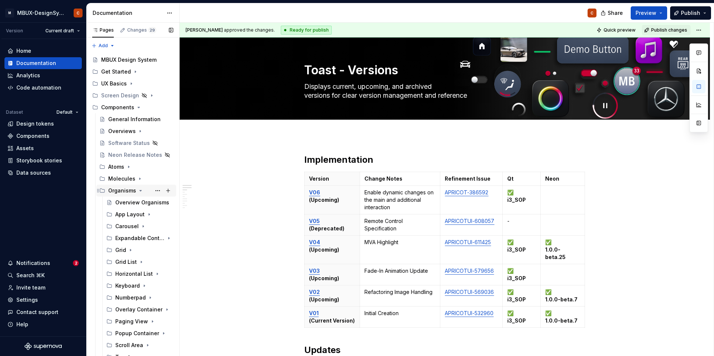
click at [138, 189] on icon "Page tree" at bounding box center [141, 191] width 6 height 6
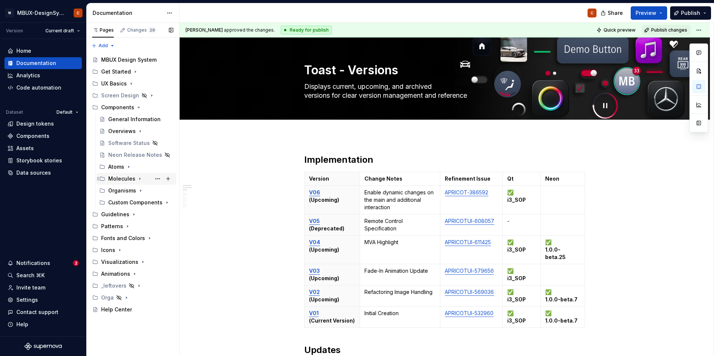
click at [139, 179] on icon "Page tree" at bounding box center [139, 179] width 1 height 2
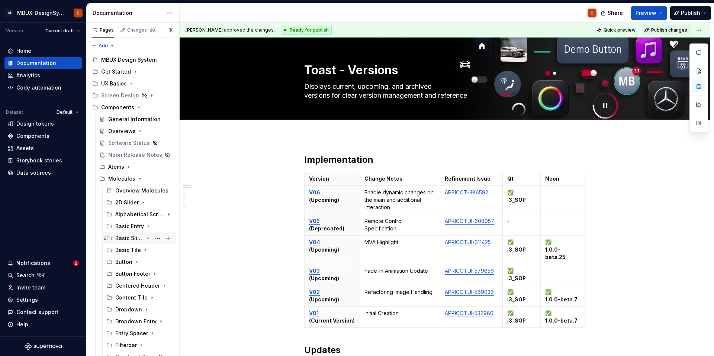
click at [144, 241] on div "Basic Slider" at bounding box center [144, 238] width 58 height 10
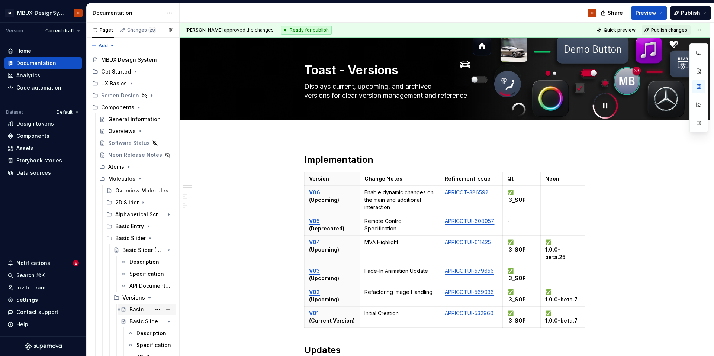
click at [147, 306] on div "Basic Slider - Versions" at bounding box center [140, 309] width 22 height 7
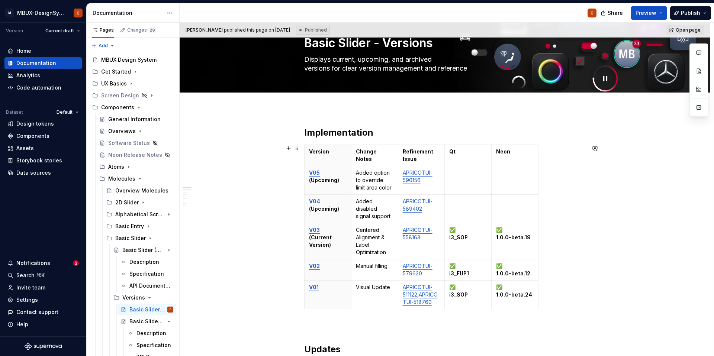
scroll to position [28, 0]
click at [368, 183] on p "Added option to override limit area color" at bounding box center [375, 180] width 38 height 22
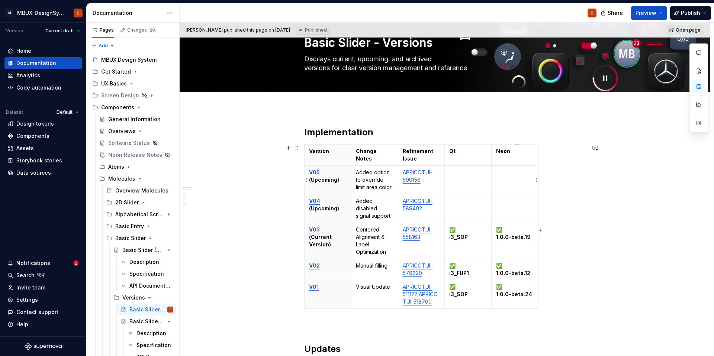
click at [505, 166] on td at bounding box center [515, 180] width 47 height 29
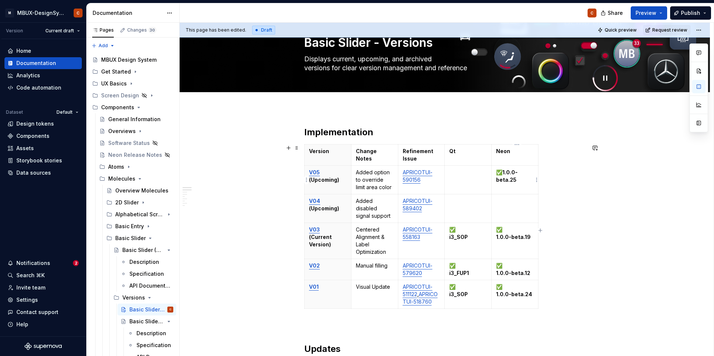
click at [505, 170] on strong "✅1.0.0-beta.25" at bounding box center [507, 176] width 22 height 14
click at [700, 34] on html "M MBUX-DesignSystem C Version Current draft Home Documentation Analytics Code a…" at bounding box center [357, 178] width 714 height 356
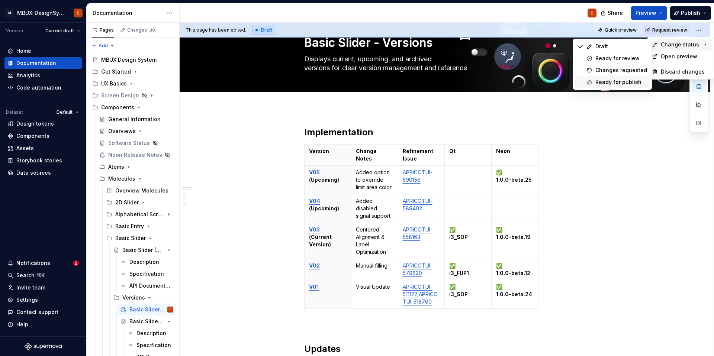
click at [618, 83] on div "Ready for publish" at bounding box center [621, 81] width 52 height 7
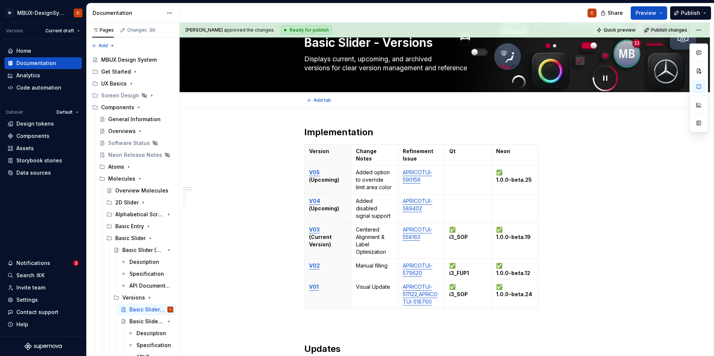
scroll to position [0, 0]
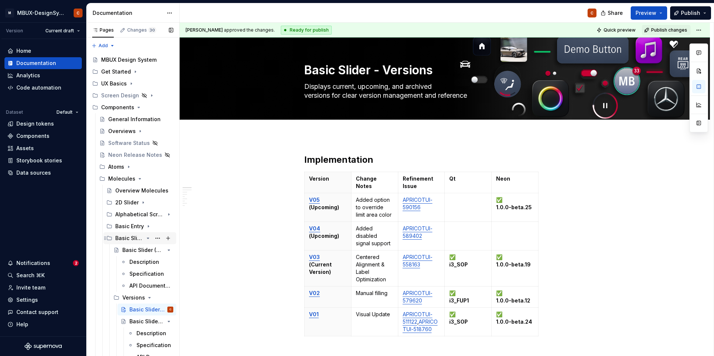
click at [145, 240] on icon "Page tree" at bounding box center [148, 238] width 6 height 6
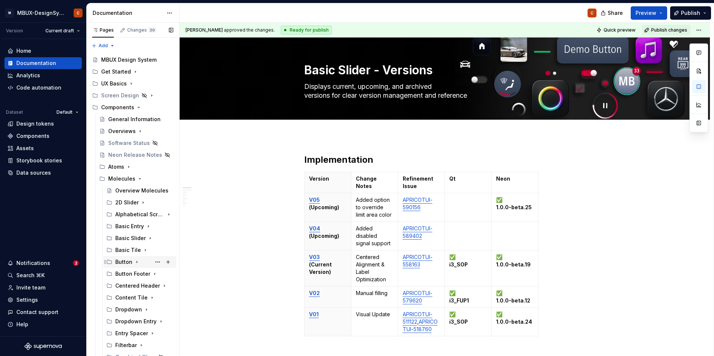
click at [138, 262] on icon "Page tree" at bounding box center [137, 262] width 6 height 6
click at [141, 334] on div "Button - Versions" at bounding box center [140, 333] width 22 height 7
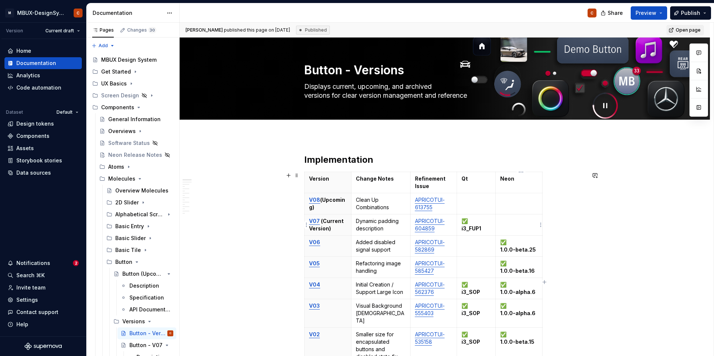
type textarea "*"
click at [517, 225] on td at bounding box center [519, 225] width 47 height 21
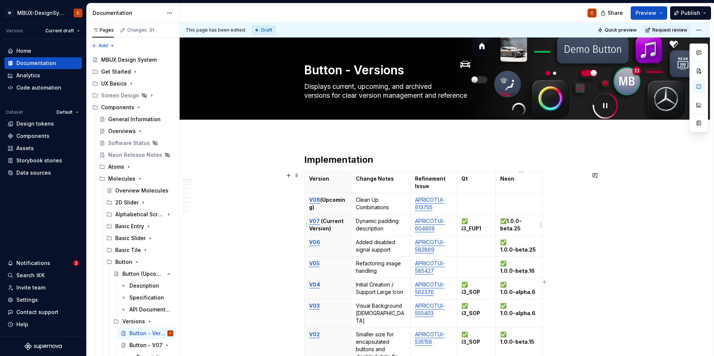
click at [508, 220] on strong "✅1.0.0-beta.25" at bounding box center [511, 225] width 22 height 14
click at [379, 230] on p "Dynamic padding description" at bounding box center [381, 224] width 50 height 15
click at [136, 263] on icon "Page tree" at bounding box center [137, 262] width 6 height 6
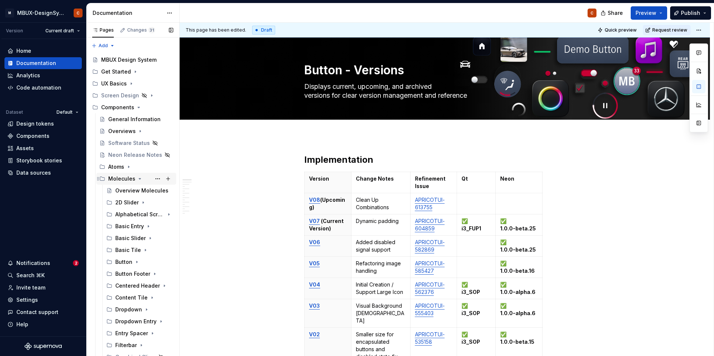
click at [137, 177] on icon "Page tree" at bounding box center [140, 179] width 6 height 6
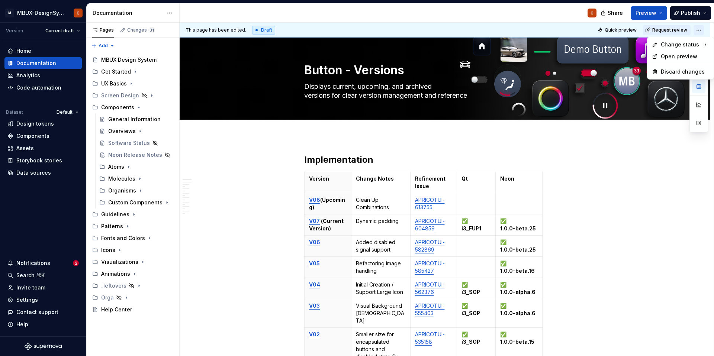
click at [705, 30] on html "M MBUX-DesignSystem C Version Current draft Home Documentation Analytics Code a…" at bounding box center [357, 178] width 714 height 356
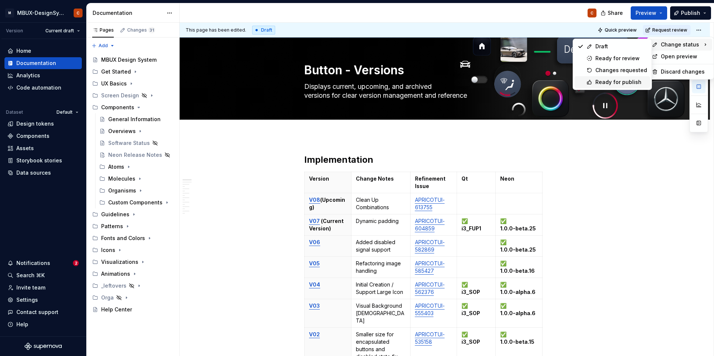
click at [600, 82] on div "Ready for publish" at bounding box center [621, 81] width 52 height 7
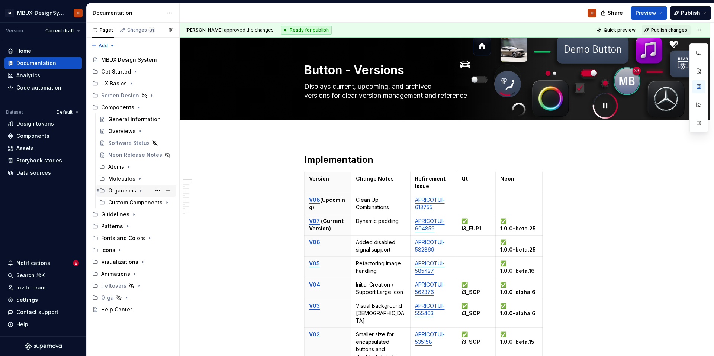
click at [117, 191] on div "Organisms" at bounding box center [122, 190] width 28 height 7
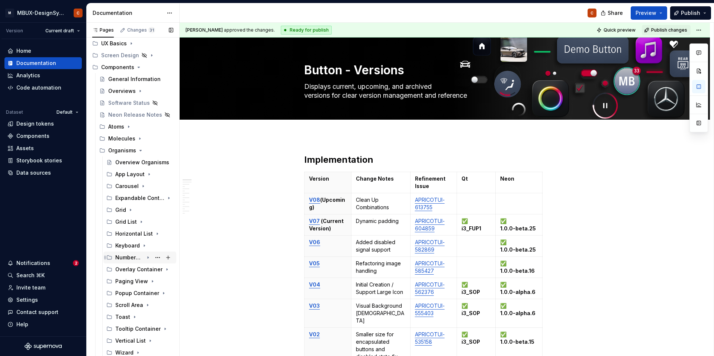
scroll to position [43, 0]
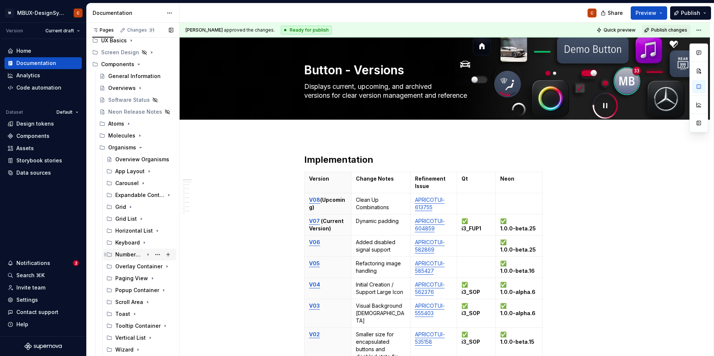
click at [136, 299] on div "Scroll Area" at bounding box center [129, 302] width 28 height 7
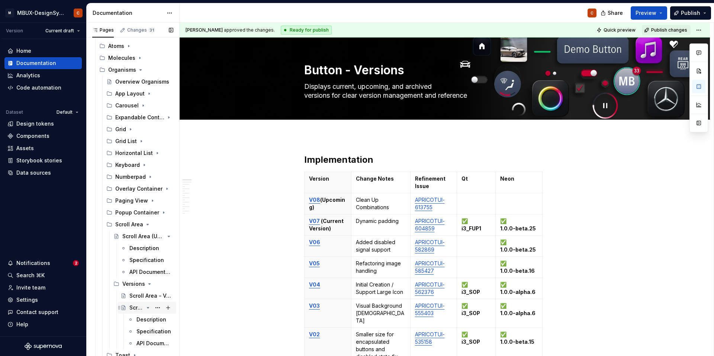
scroll to position [131, 0]
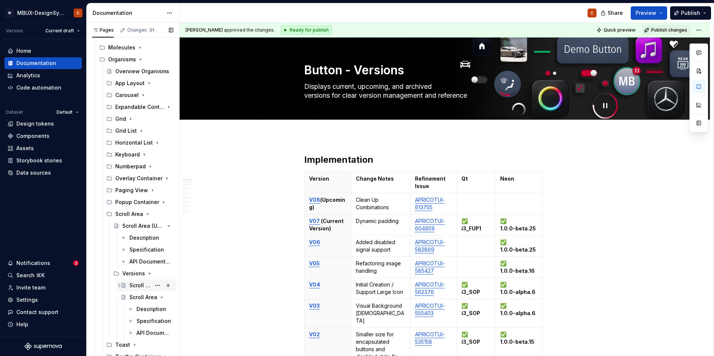
click at [131, 286] on div "Scroll Area - Versions" at bounding box center [140, 285] width 22 height 7
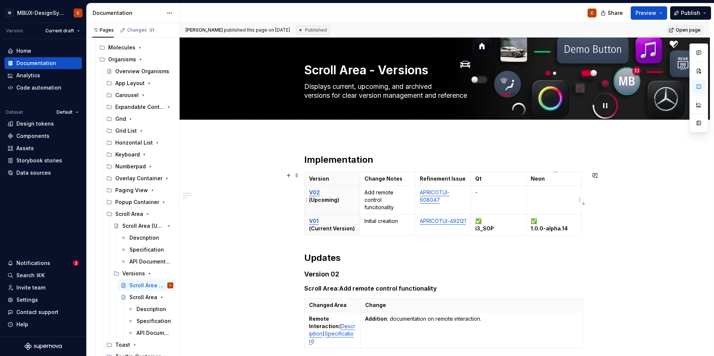
click at [541, 194] on p at bounding box center [554, 192] width 46 height 7
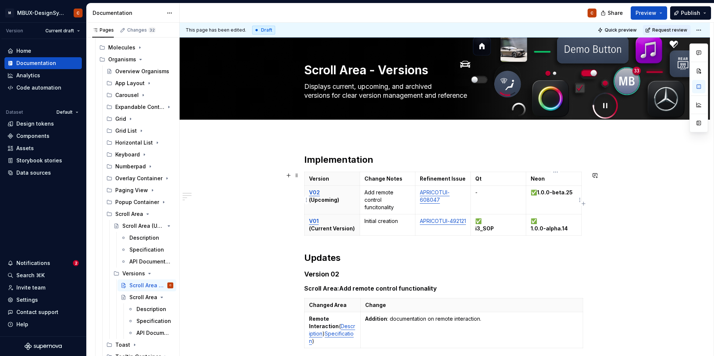
click at [540, 193] on strong "✅1.0.0-beta.25" at bounding box center [552, 192] width 42 height 6
click at [699, 33] on html "M MBUX-DesignSystem C Version Current draft Home Documentation Analytics Code a…" at bounding box center [357, 178] width 714 height 356
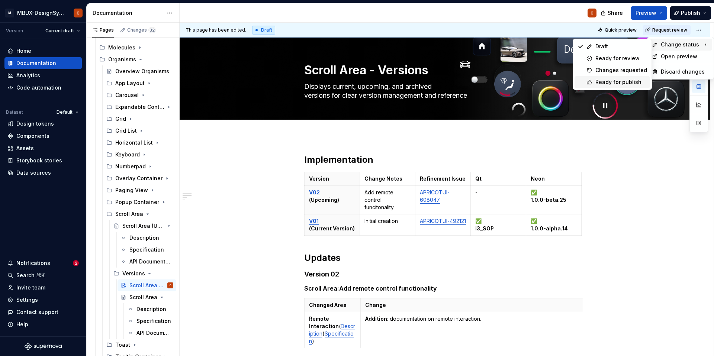
click at [616, 81] on div "Ready for publish" at bounding box center [621, 81] width 52 height 7
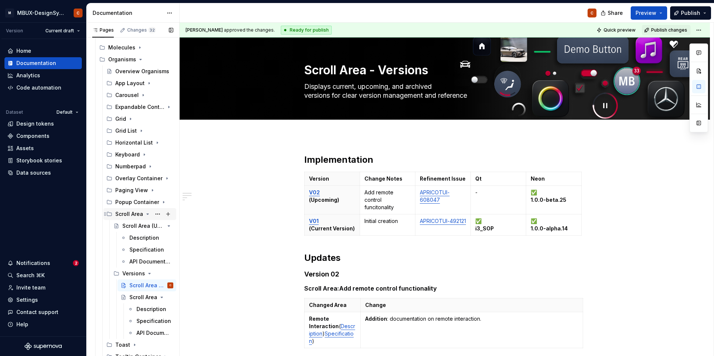
click at [148, 214] on icon "Page tree" at bounding box center [148, 214] width 6 height 6
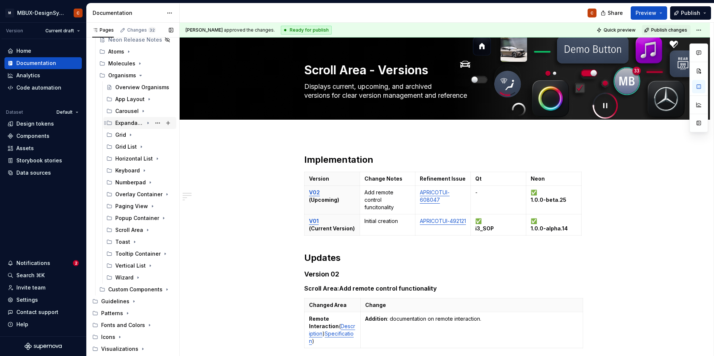
scroll to position [106, 0]
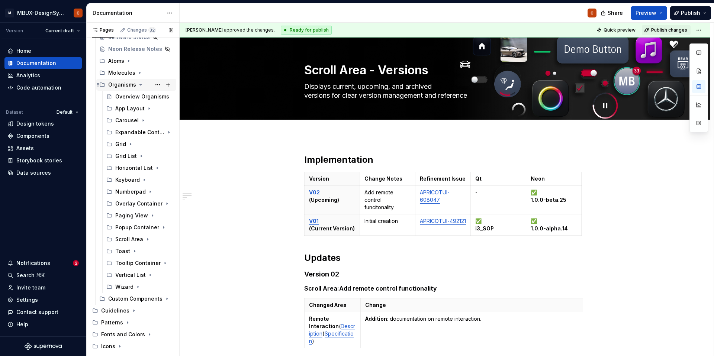
click at [141, 82] on icon "Page tree" at bounding box center [141, 85] width 6 height 6
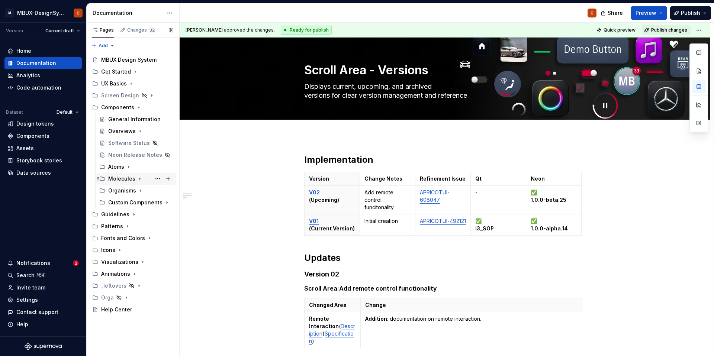
click at [142, 181] on div "Molecules" at bounding box center [140, 179] width 65 height 10
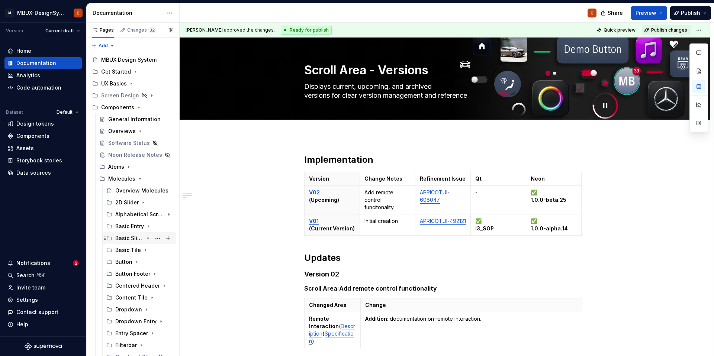
click at [151, 239] on icon "Page tree" at bounding box center [148, 238] width 6 height 6
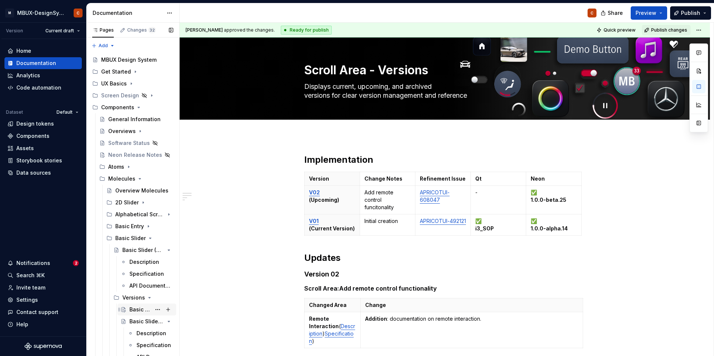
click at [142, 310] on div "Basic Slider - Versions" at bounding box center [140, 309] width 22 height 7
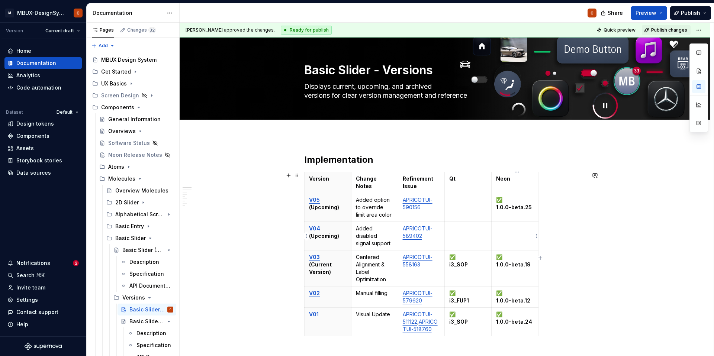
click at [516, 232] on p at bounding box center [515, 228] width 38 height 7
click at [506, 229] on strong "✅1.0.0-beta.25" at bounding box center [507, 232] width 22 height 14
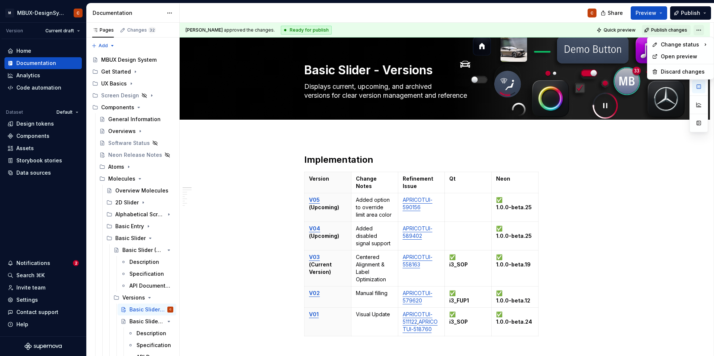
click at [704, 31] on html "M MBUX-DesignSystem C Version Current draft Home Documentation Analytics Code a…" at bounding box center [357, 178] width 714 height 356
click at [664, 25] on html "M MBUX-DesignSystem C Version Current draft Home Documentation Analytics Code a…" at bounding box center [357, 178] width 714 height 356
click at [663, 30] on span "Publish changes" at bounding box center [669, 30] width 36 height 6
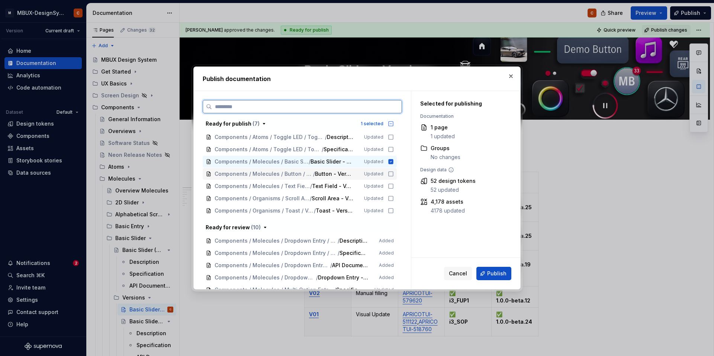
click at [393, 172] on icon at bounding box center [391, 174] width 4 height 4
click at [394, 186] on icon at bounding box center [391, 186] width 6 height 6
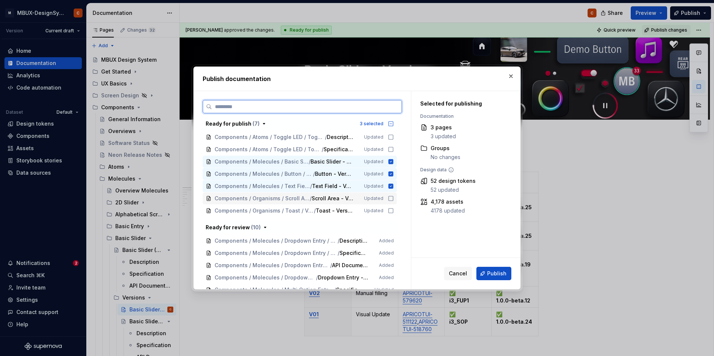
click at [394, 195] on div "Components / Organisms / Scroll Area / Versions / Scroll Area - Versions Updated" at bounding box center [300, 199] width 194 height 12
click at [394, 211] on icon at bounding box center [391, 211] width 6 height 6
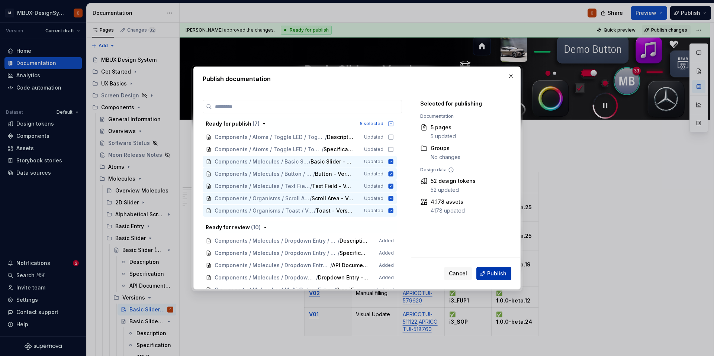
click at [492, 273] on span "Publish" at bounding box center [496, 273] width 19 height 7
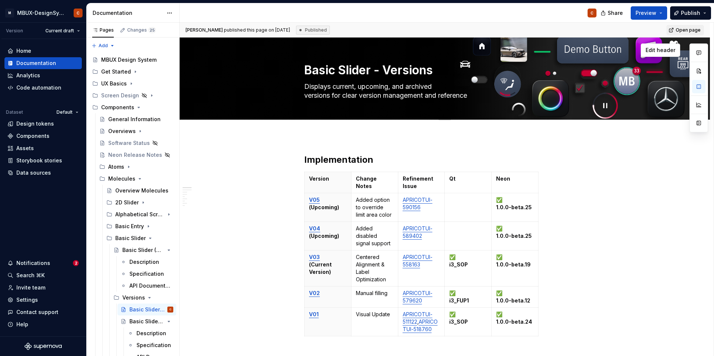
type textarea "*"
